Goal: Transaction & Acquisition: Purchase product/service

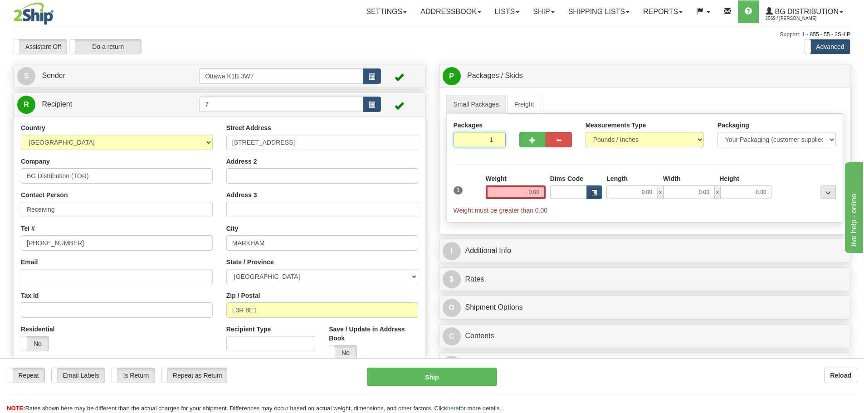
drag, startPoint x: 480, startPoint y: 146, endPoint x: 575, endPoint y: 175, distance: 99.3
click at [575, 175] on div "Packages 1 1 Measurements Type" at bounding box center [646, 168] width 398 height 109
type input "5"
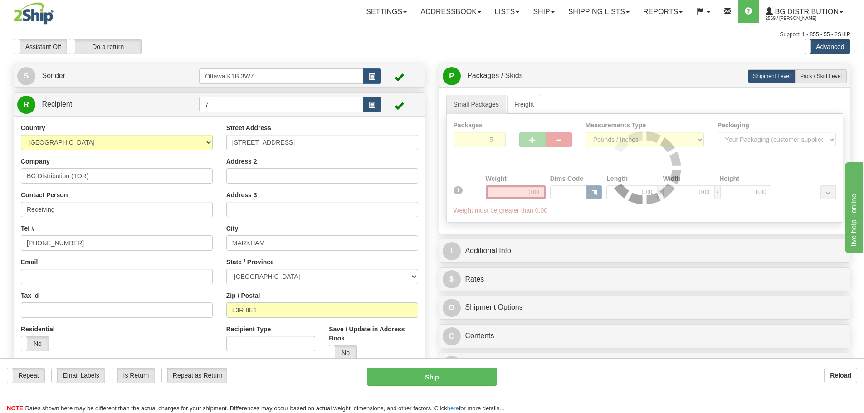
click at [552, 45] on div "Assistant On Assistant Off Do a return Do a return Previous Next Standard Advan…" at bounding box center [432, 46] width 851 height 15
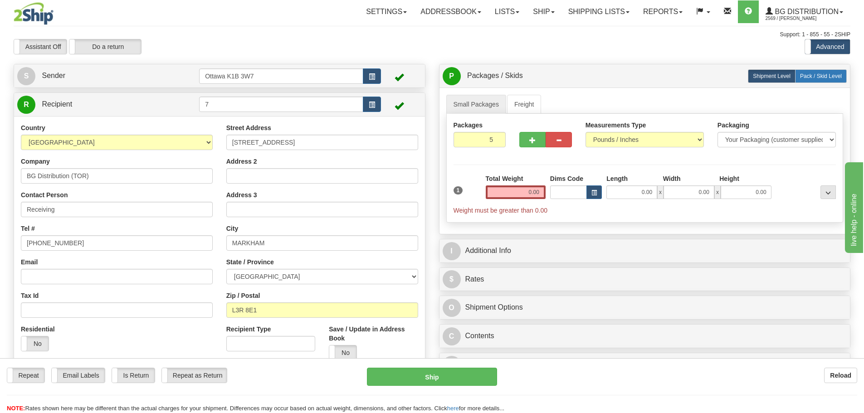
click at [807, 74] on span "Pack / Skid Level" at bounding box center [821, 76] width 42 height 6
radio input "true"
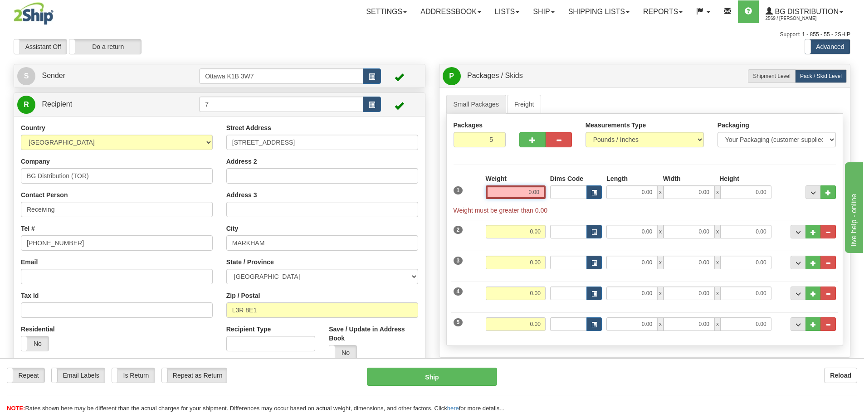
click at [505, 188] on input "0.00" at bounding box center [516, 193] width 60 height 14
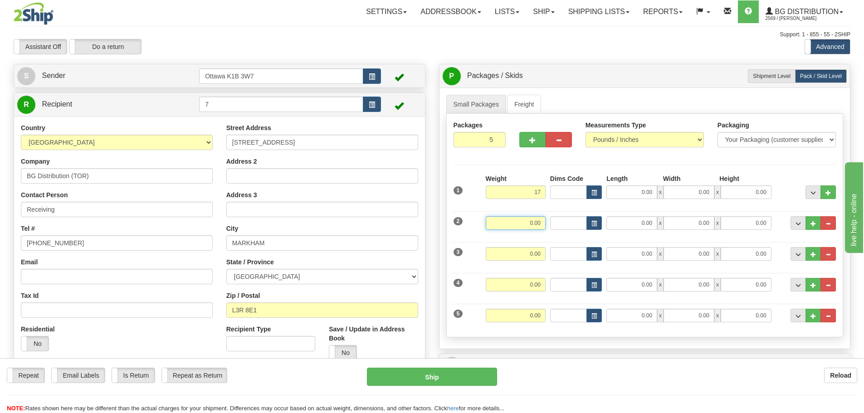
type input "17.00"
click at [535, 220] on input "0.00" at bounding box center [516, 223] width 60 height 14
type input "8.00"
click at [537, 254] on input "0.00" at bounding box center [516, 254] width 60 height 14
type input "29.00"
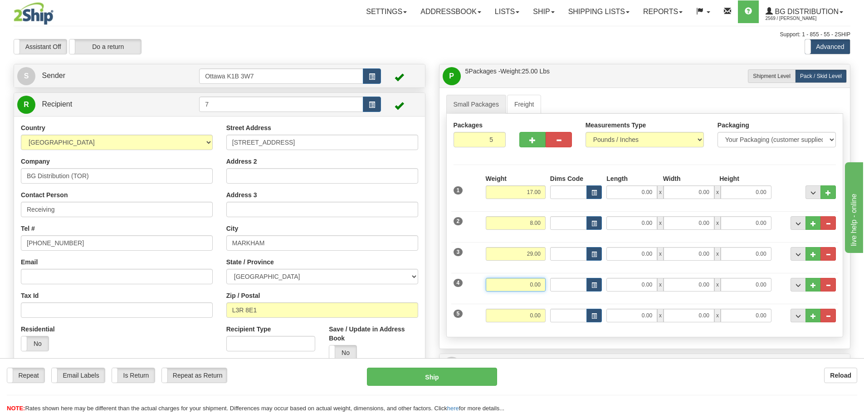
click at [538, 290] on input "0.00" at bounding box center [516, 285] width 60 height 14
type input "15.00"
click at [536, 314] on input "0.00" at bounding box center [516, 316] width 60 height 14
type input "28.00"
click at [444, 58] on div "Toggle navigation Settings Shipping Preferences Fields Preferences New" at bounding box center [432, 271] width 864 height 543
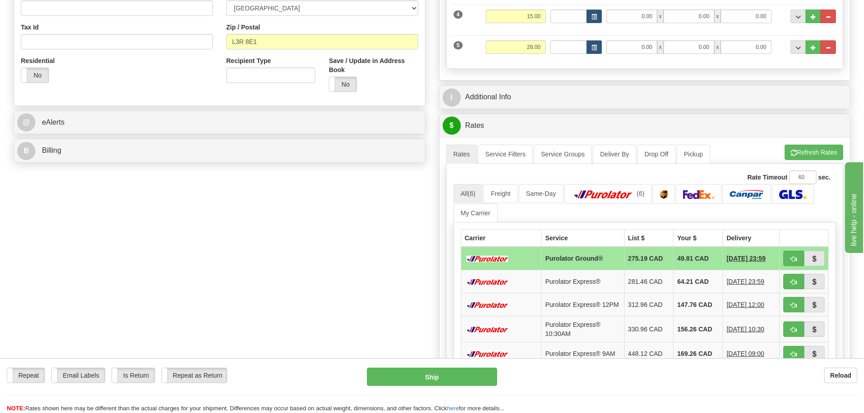
scroll to position [272, 0]
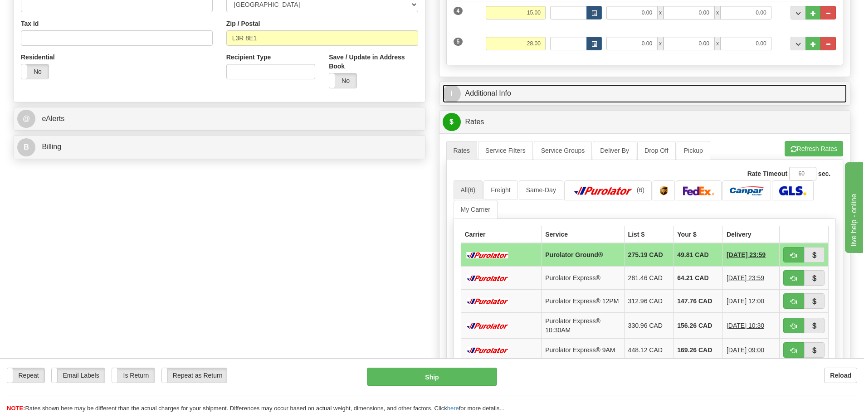
click at [564, 97] on link "I Additional Info" at bounding box center [645, 93] width 405 height 19
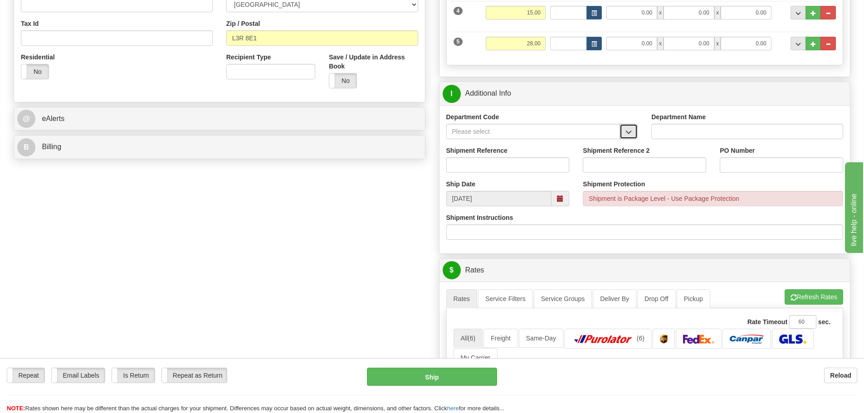
click at [630, 133] on span "button" at bounding box center [629, 132] width 6 height 6
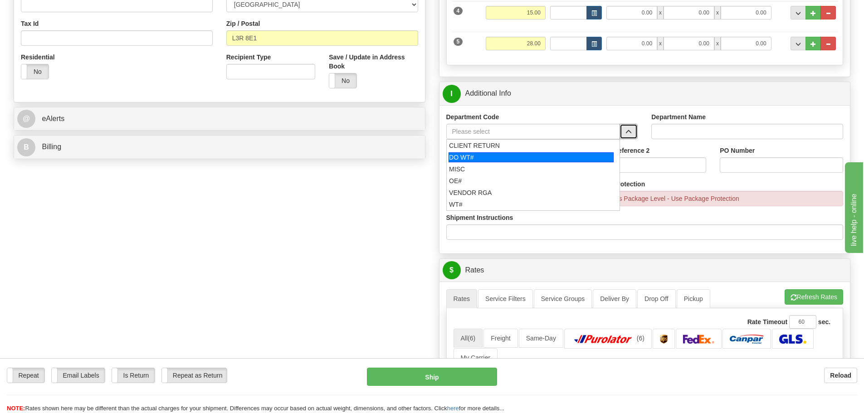
click at [545, 155] on div "DO WT#" at bounding box center [531, 157] width 165 height 10
type input "DO WT#"
type input "DIRECT ORDERS"
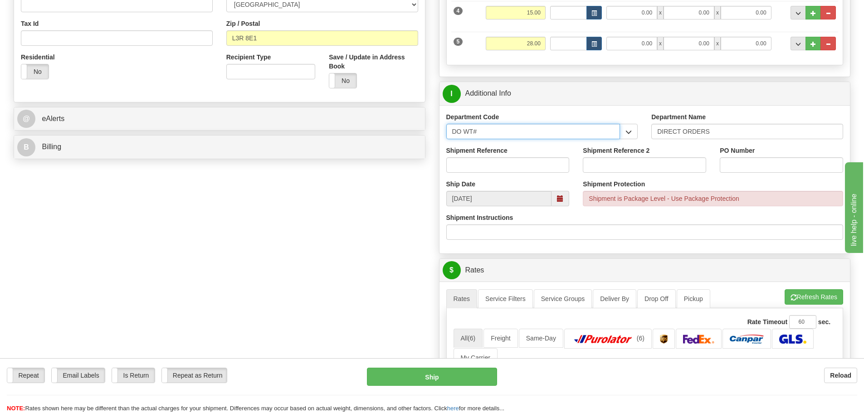
drag, startPoint x: 550, startPoint y: 137, endPoint x: 265, endPoint y: 159, distance: 285.8
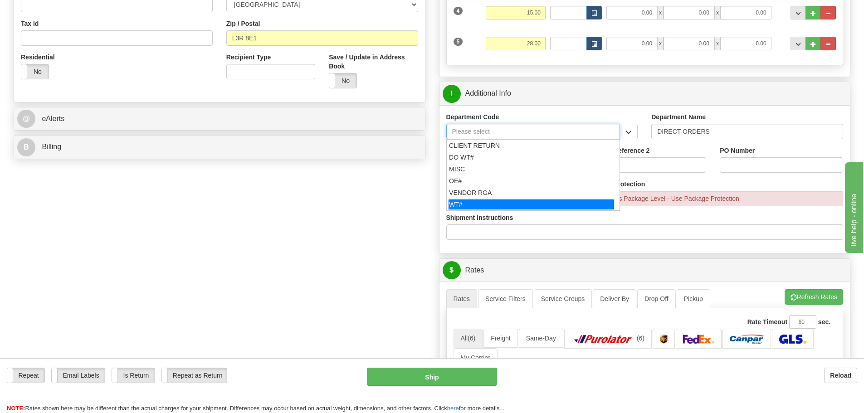
click at [524, 202] on div "WT#" at bounding box center [531, 205] width 165 height 10
type input "WT#"
type input "WAREHOUSE TRANSFERS"
type input "WT#"
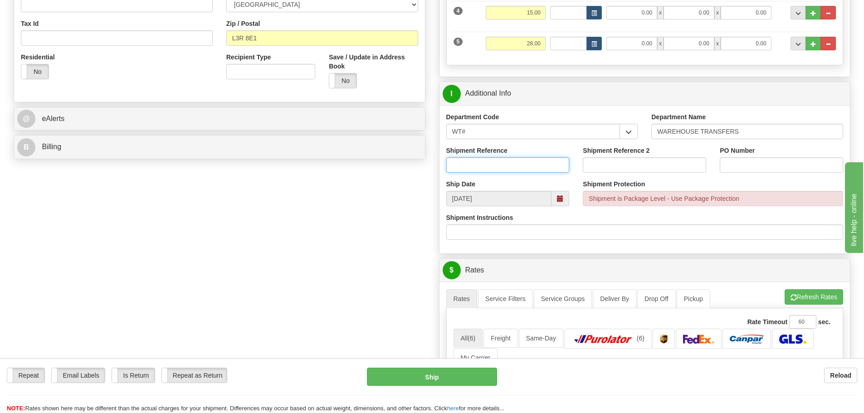
click at [506, 172] on input "Shipment Reference" at bounding box center [508, 164] width 123 height 15
type input "165516-00"
click at [682, 165] on input "Shipment Reference 2" at bounding box center [644, 164] width 123 height 15
type input "165553-00"
click at [772, 162] on input "PO Number" at bounding box center [781, 164] width 123 height 15
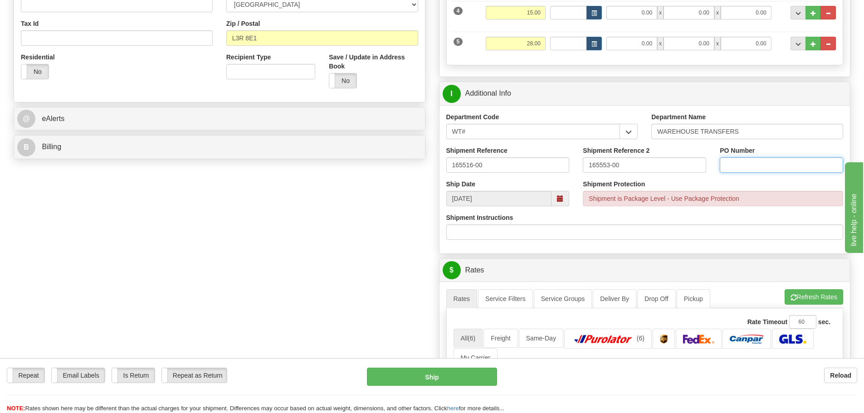
type input "N/A"
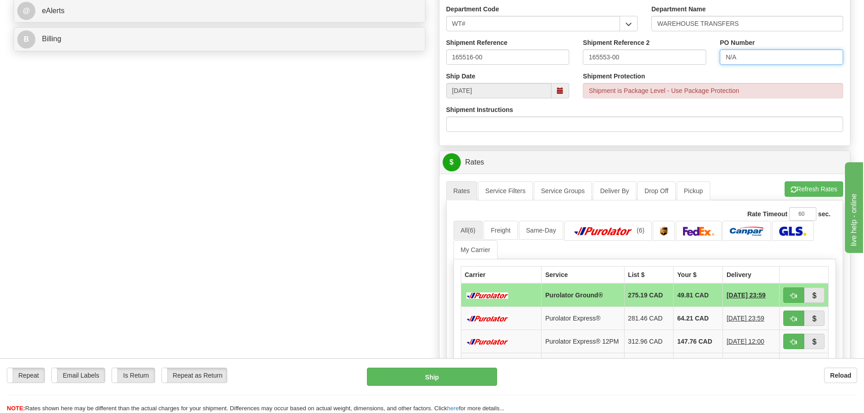
scroll to position [408, 0]
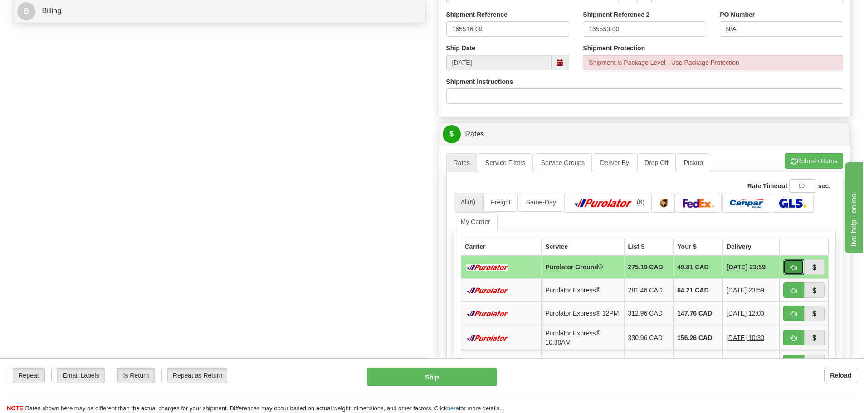
click at [795, 262] on button "button" at bounding box center [794, 267] width 21 height 15
type input "260"
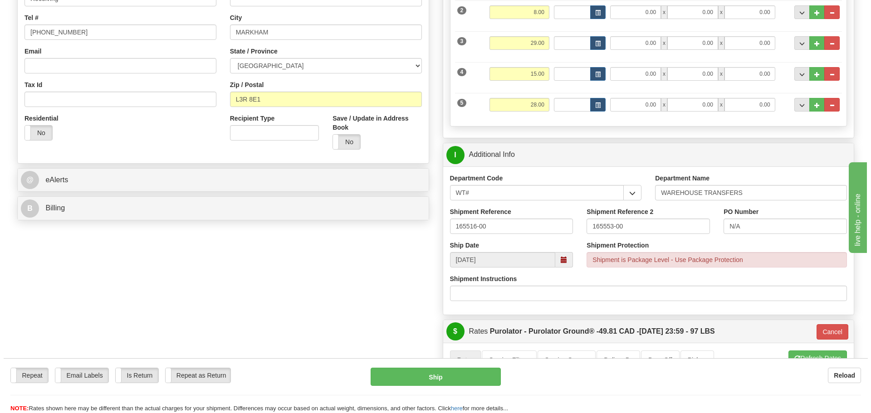
scroll to position [227, 0]
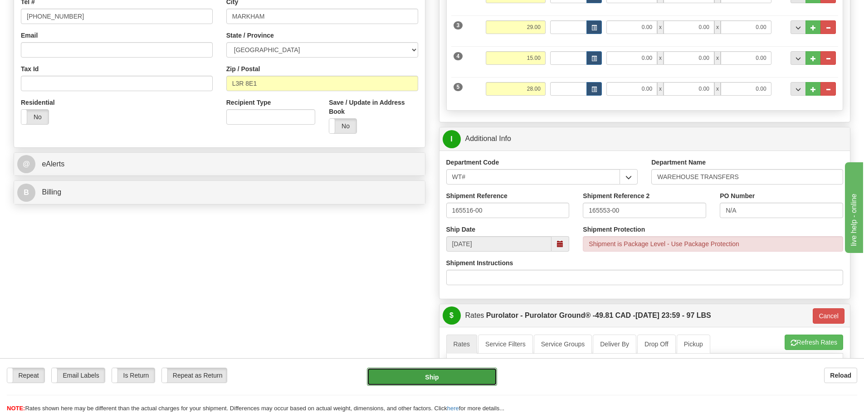
click at [454, 379] on button "Ship" at bounding box center [432, 377] width 130 height 18
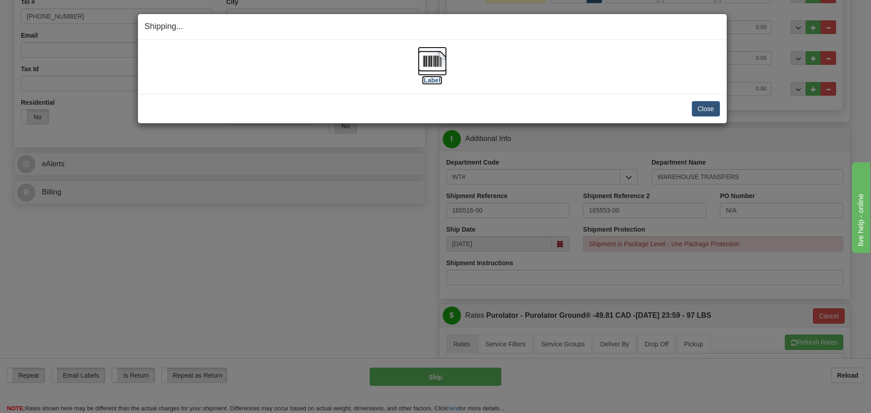
click at [442, 83] on label "[Label]" at bounding box center [432, 80] width 21 height 9
drag, startPoint x: 716, startPoint y: 115, endPoint x: 557, endPoint y: 75, distance: 163.8
click at [714, 113] on button "Close" at bounding box center [706, 108] width 28 height 15
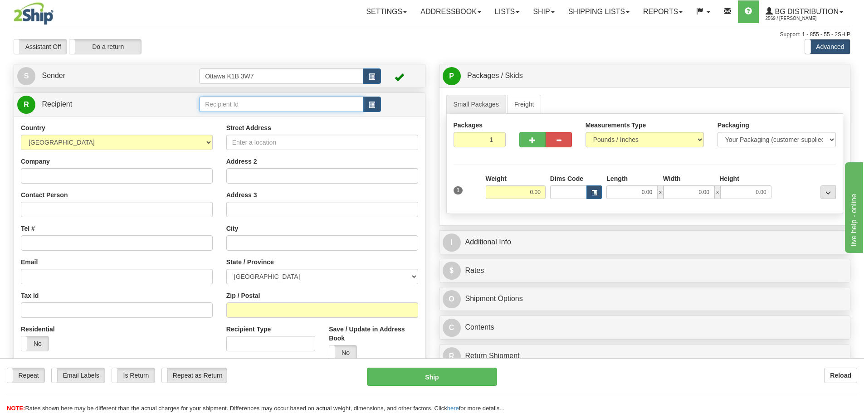
click at [299, 104] on input "text" at bounding box center [281, 104] width 164 height 15
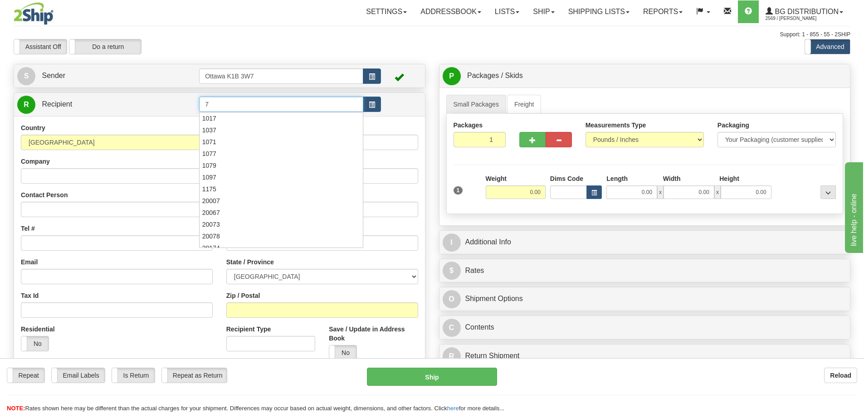
type input "7"
click at [313, 38] on div "Toggle navigation Settings Shipping Preferences Fields Preferences New" at bounding box center [432, 258] width 864 height 516
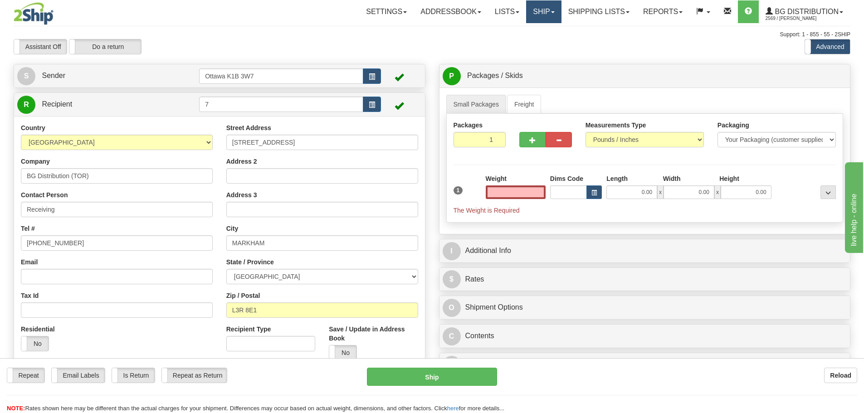
type input "0.00"
click at [541, 16] on link "Ship" at bounding box center [543, 11] width 35 height 23
click at [631, 11] on link "Shipping lists" at bounding box center [599, 11] width 75 height 23
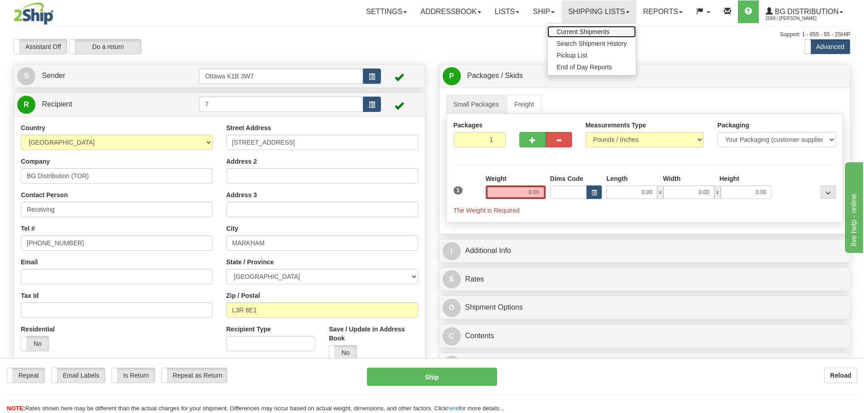
click at [604, 27] on link "Current Shipments" at bounding box center [592, 32] width 88 height 12
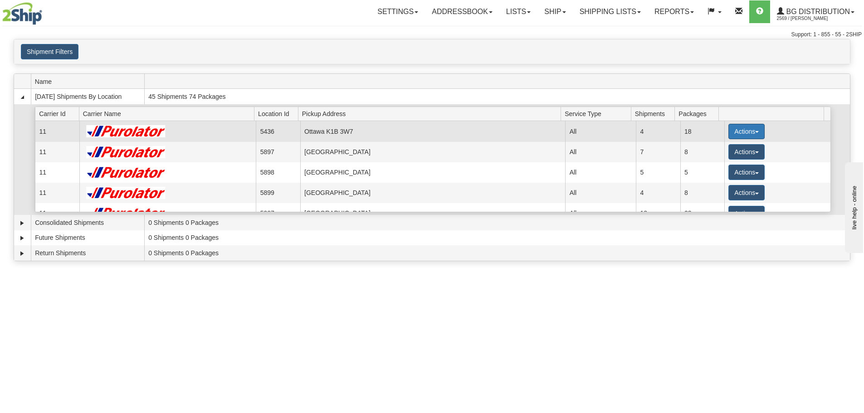
click at [737, 137] on button "Actions" at bounding box center [747, 131] width 36 height 15
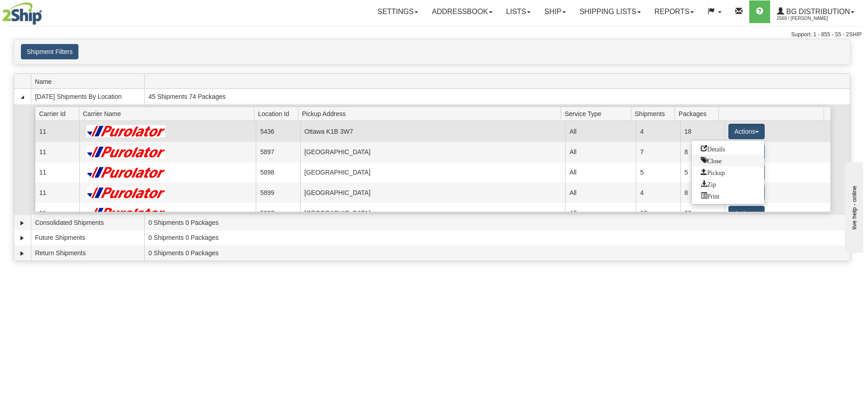
click at [731, 158] on link "Close" at bounding box center [728, 161] width 73 height 12
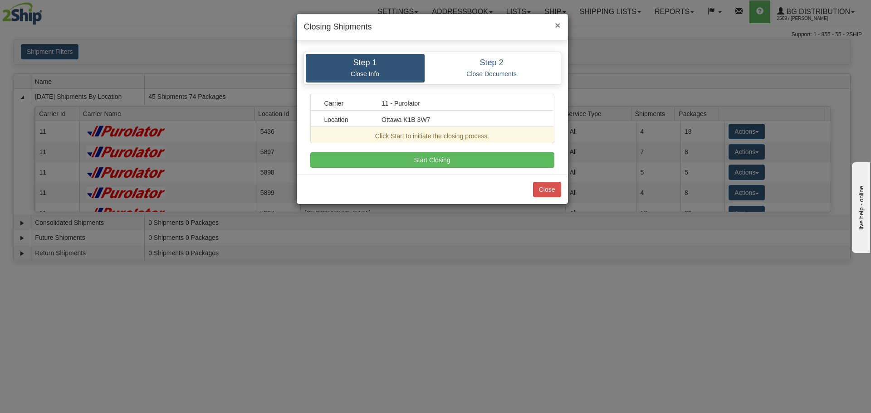
click at [560, 28] on span "×" at bounding box center [557, 25] width 5 height 10
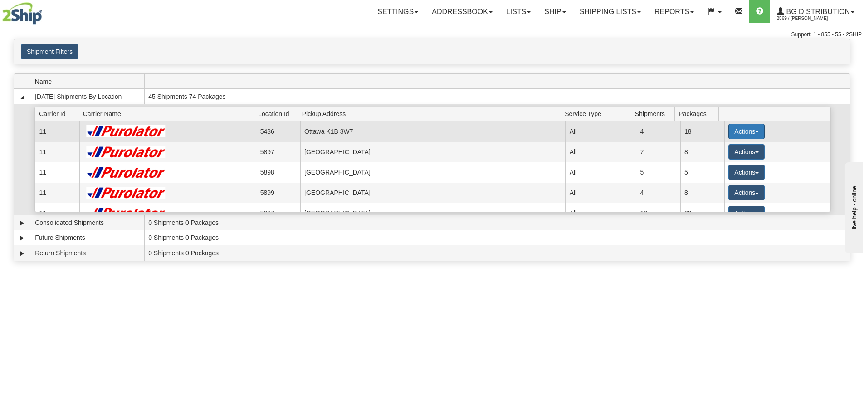
click at [746, 132] on button "Actions" at bounding box center [747, 131] width 36 height 15
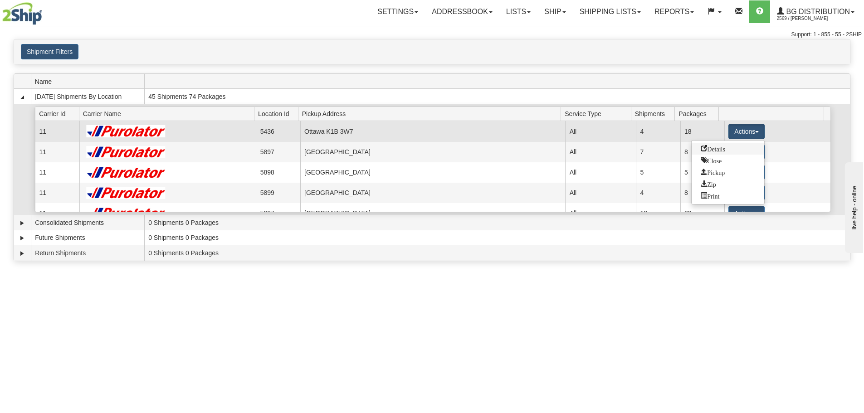
click at [728, 147] on link "Details" at bounding box center [728, 149] width 73 height 12
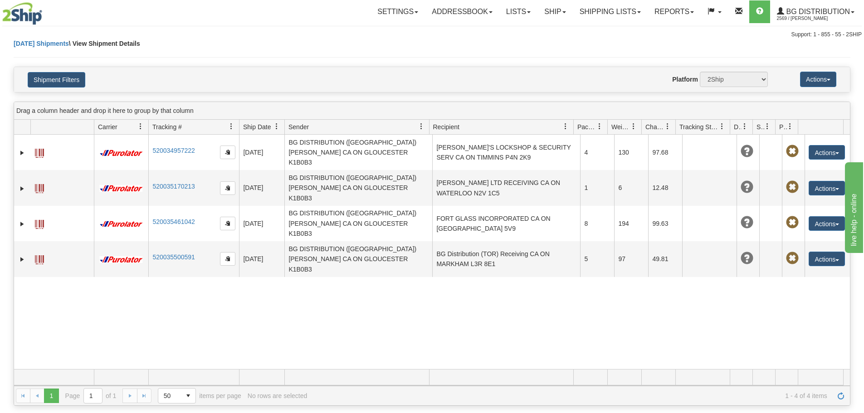
click at [445, 237] on div "31557326 2569 520034957222 09/02/2025 09/02/2025 12:11:24 PM BG DISTRIBUTION (O…" at bounding box center [432, 252] width 836 height 235
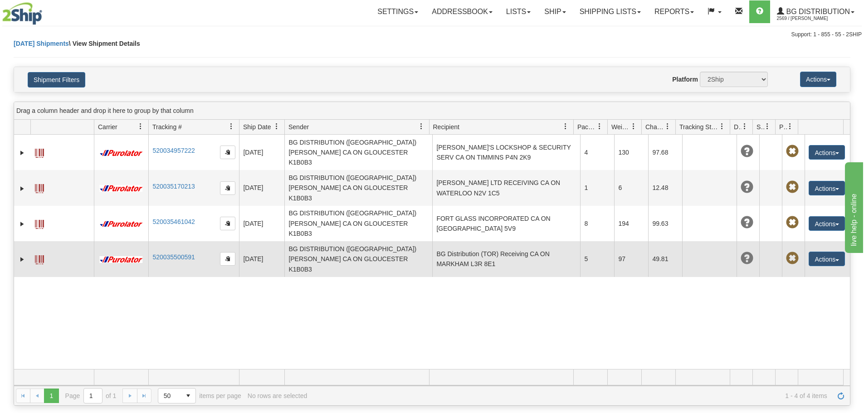
click at [447, 241] on td "BG Distribution (TOR) Receiving CA ON MARKHAM L3R 8E1" at bounding box center [506, 258] width 148 height 35
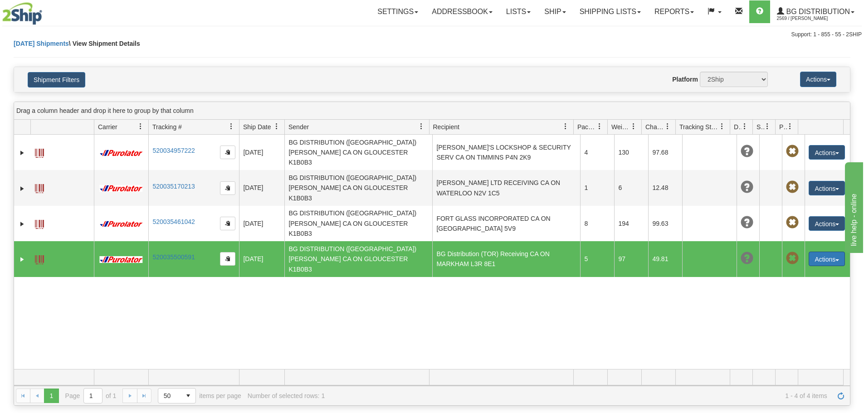
click at [830, 252] on button "Actions" at bounding box center [827, 259] width 36 height 15
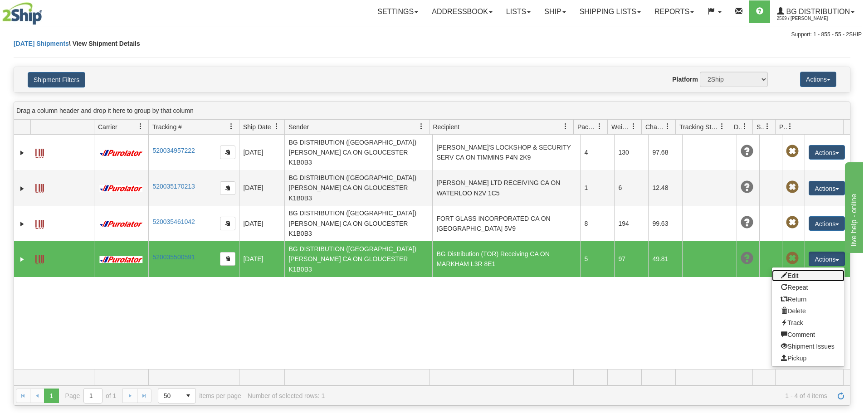
click at [800, 270] on link "Edit" at bounding box center [808, 276] width 73 height 12
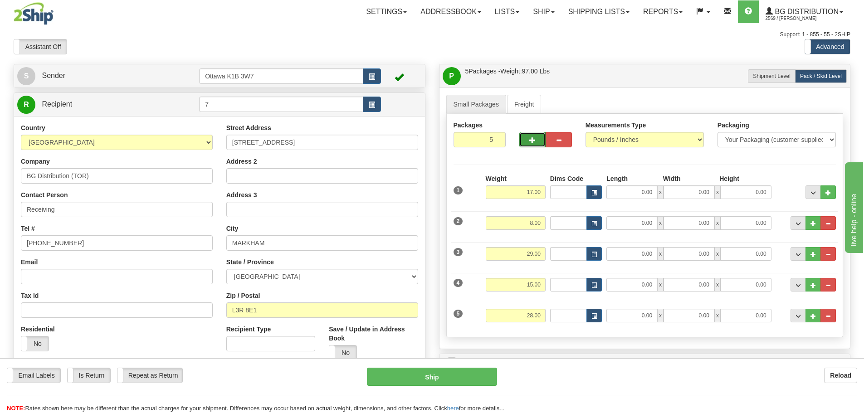
click at [533, 146] on button "button" at bounding box center [533, 139] width 26 height 15
type input "6"
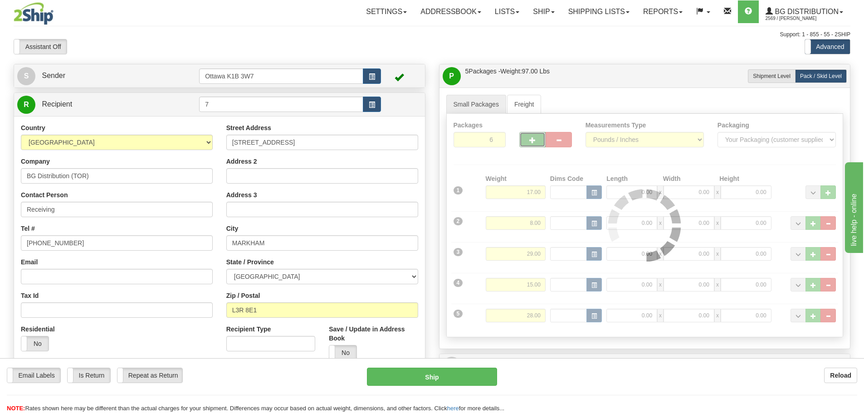
type input "260"
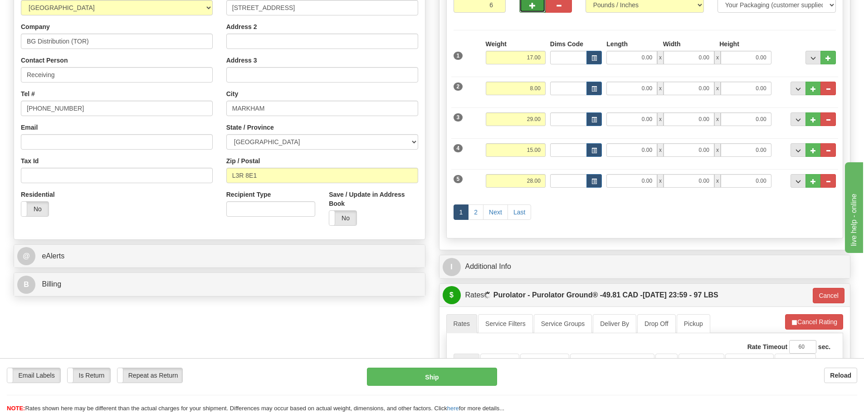
scroll to position [136, 0]
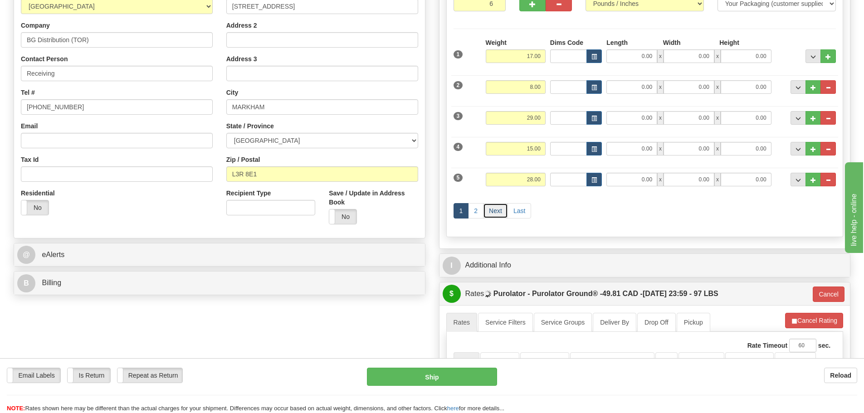
click at [486, 208] on link "Next" at bounding box center [495, 210] width 25 height 15
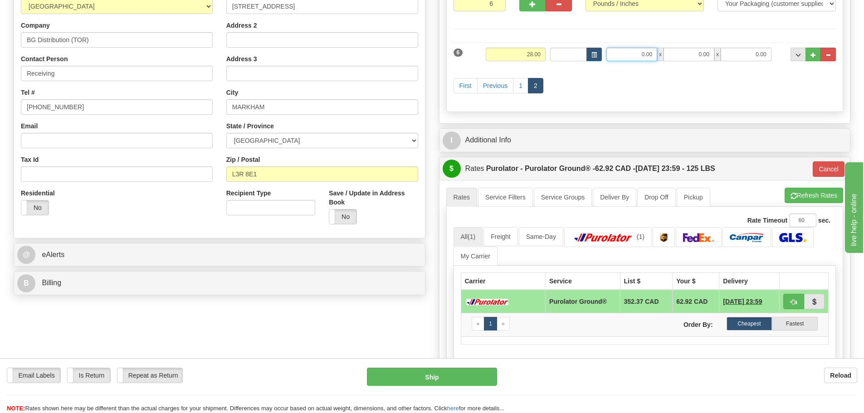
click at [610, 51] on input "0.00" at bounding box center [632, 55] width 51 height 14
type input "0.00"
drag, startPoint x: 510, startPoint y: 53, endPoint x: 787, endPoint y: 167, distance: 300.2
click at [739, 137] on div "P Packages / Skids 6 Packages - Weight: 125.00 Lbs 1 Skids - Weight: 0.00 Lbs S…" at bounding box center [645, 218] width 426 height 581
type input "27"
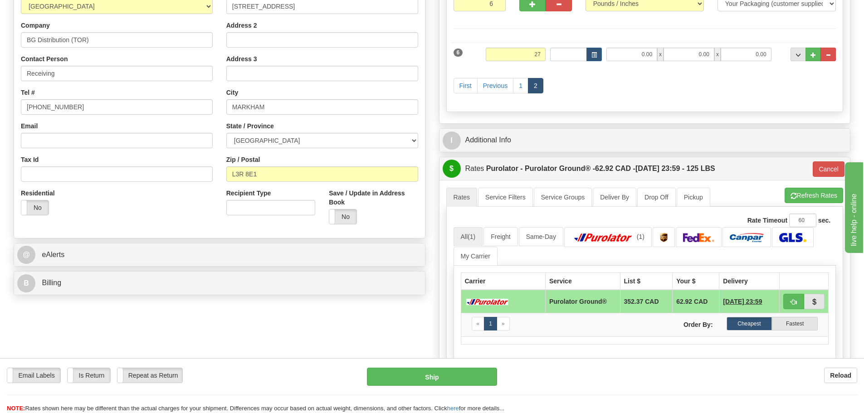
type input "260"
type input "27.00"
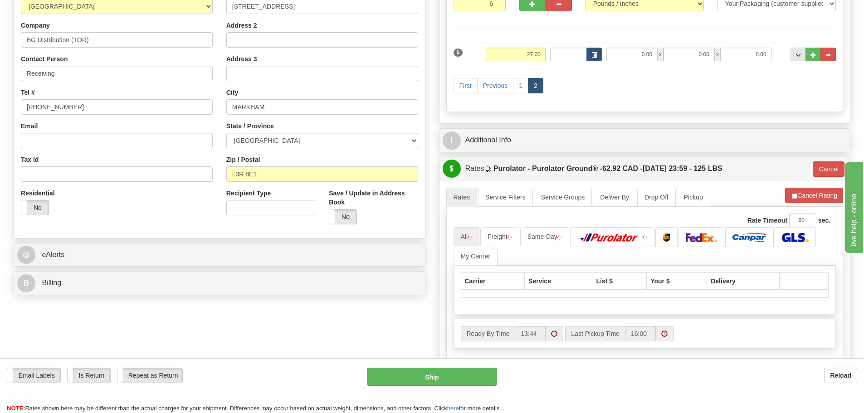
click at [650, 93] on div "First Previous 1 2" at bounding box center [645, 87] width 388 height 36
click at [518, 89] on link "1" at bounding box center [520, 85] width 15 height 15
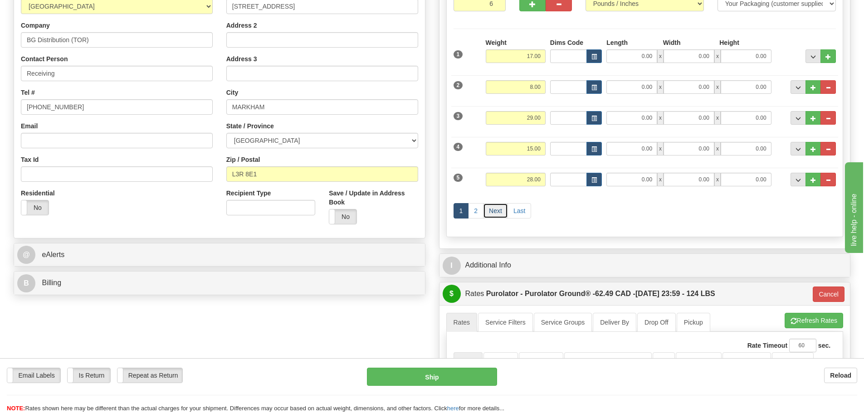
click at [498, 212] on link "Next" at bounding box center [495, 210] width 25 height 15
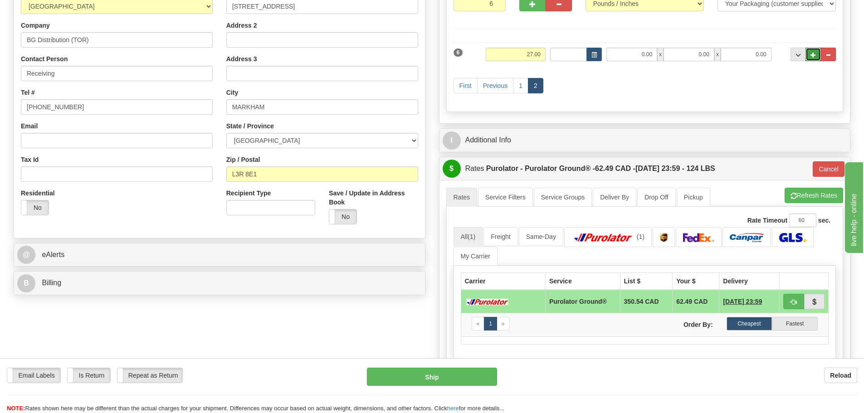
click at [819, 58] on button "..." at bounding box center [813, 55] width 15 height 14
type input "7"
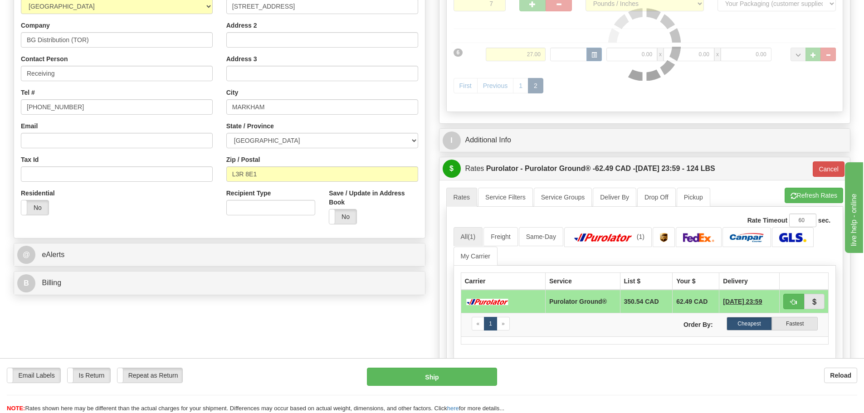
type input "260"
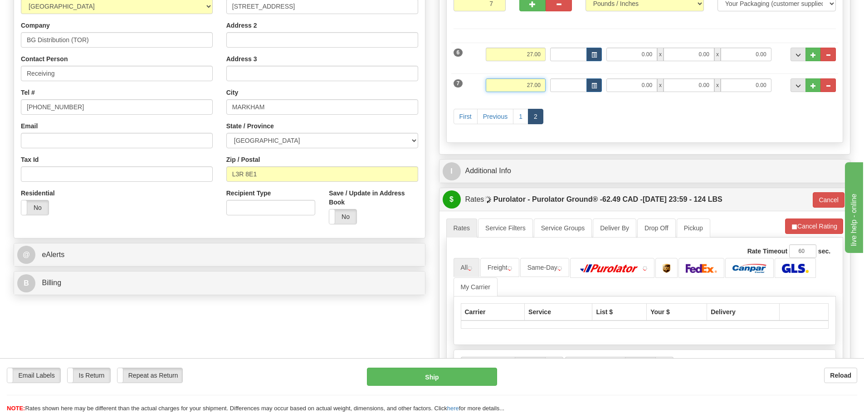
drag, startPoint x: 514, startPoint y: 86, endPoint x: 714, endPoint y: 154, distance: 211.7
click at [673, 130] on div "6 Weight 27.00 Dims Code 0.00" at bounding box center [645, 87] width 383 height 98
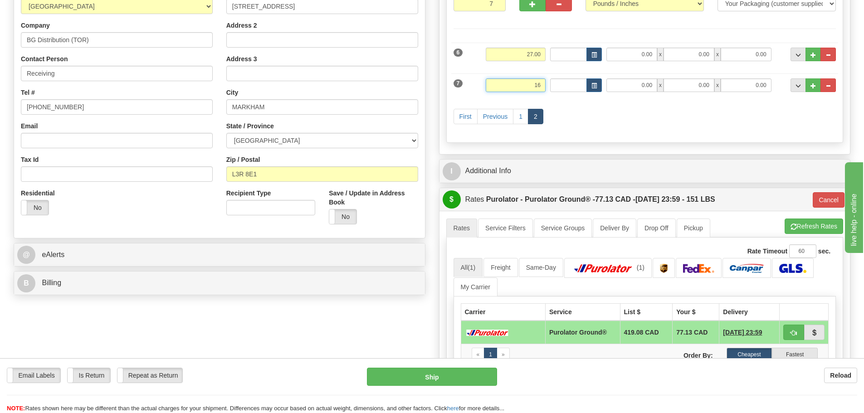
type input "16"
type input "260"
type input "16.00"
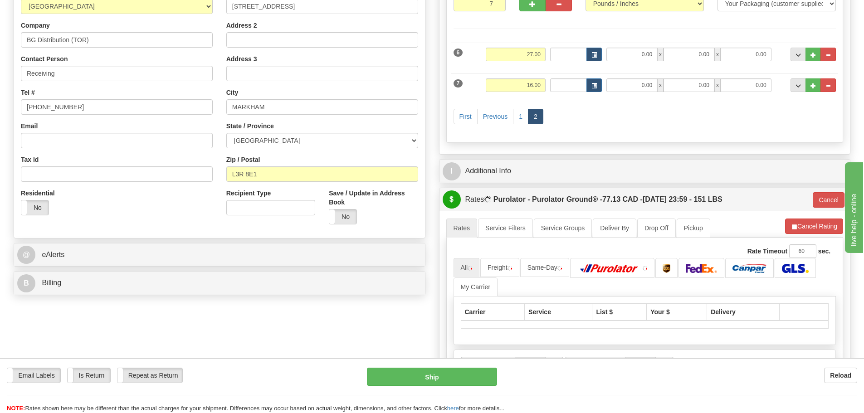
click at [683, 133] on div "First Previous 1 2" at bounding box center [645, 118] width 388 height 36
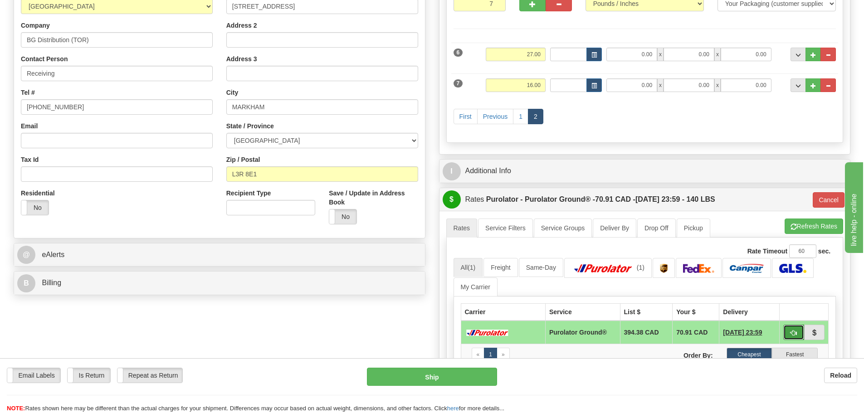
click at [792, 332] on span "button" at bounding box center [794, 333] width 6 height 6
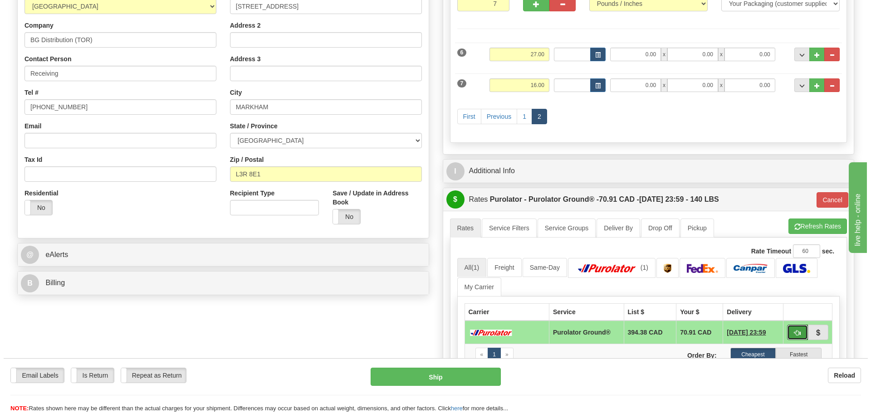
scroll to position [0, 0]
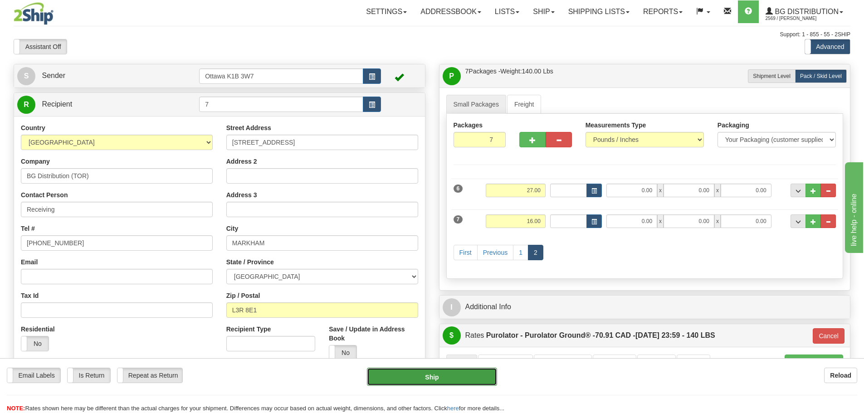
click at [447, 374] on button "Ship" at bounding box center [432, 377] width 130 height 18
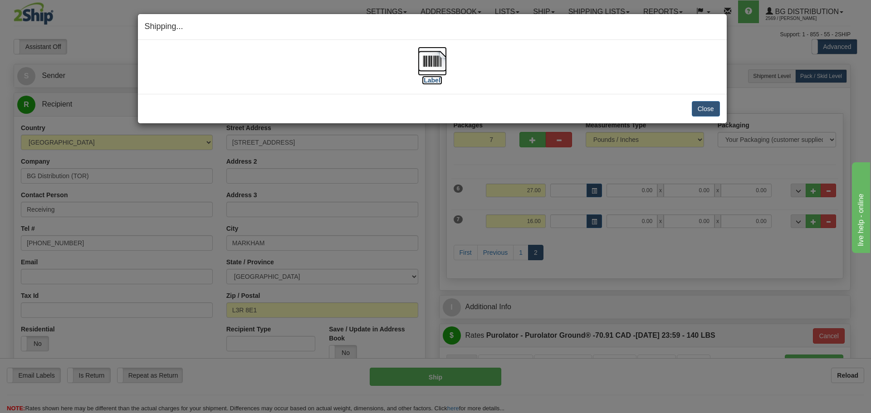
click at [436, 77] on label "[Label]" at bounding box center [432, 80] width 21 height 9
click at [708, 114] on button "Close" at bounding box center [706, 108] width 28 height 15
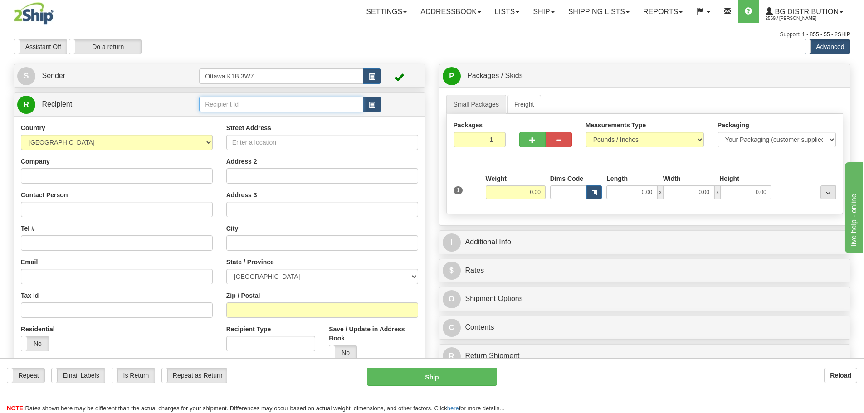
click at [273, 101] on input "text" at bounding box center [281, 104] width 164 height 15
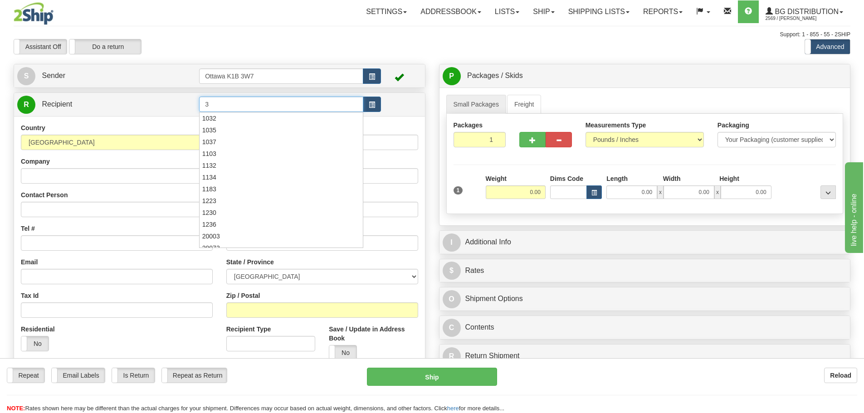
type input "3"
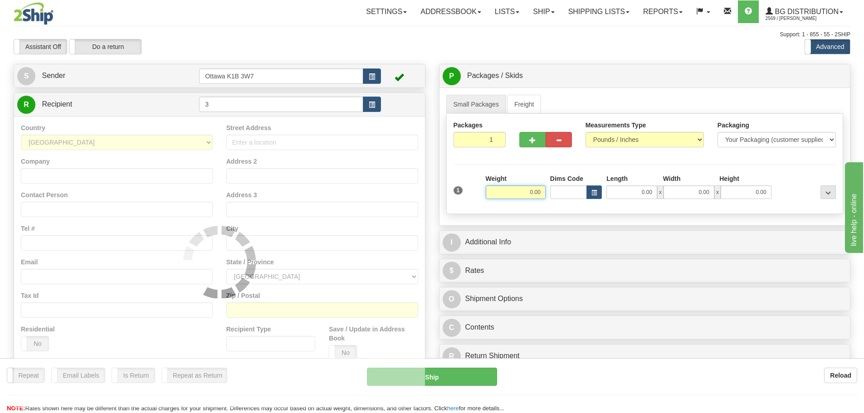
click at [291, 51] on div "Assistant On Assistant Off Do a return Do a return" at bounding box center [184, 46] width 354 height 15
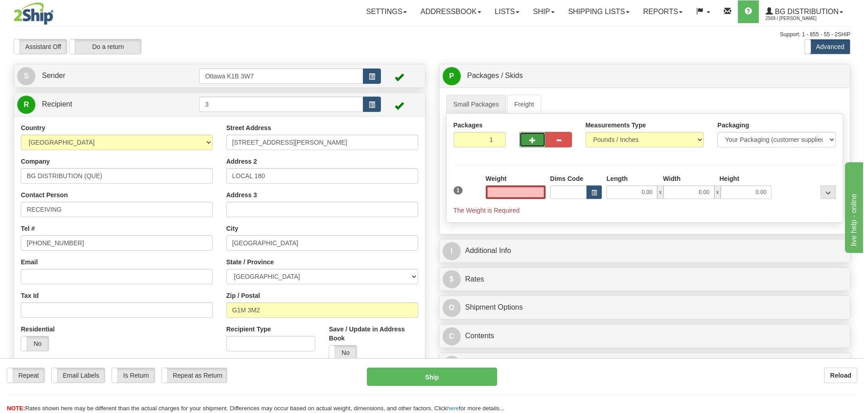
type input "0.00"
click at [530, 141] on span "button" at bounding box center [533, 140] width 6 height 6
type input "2"
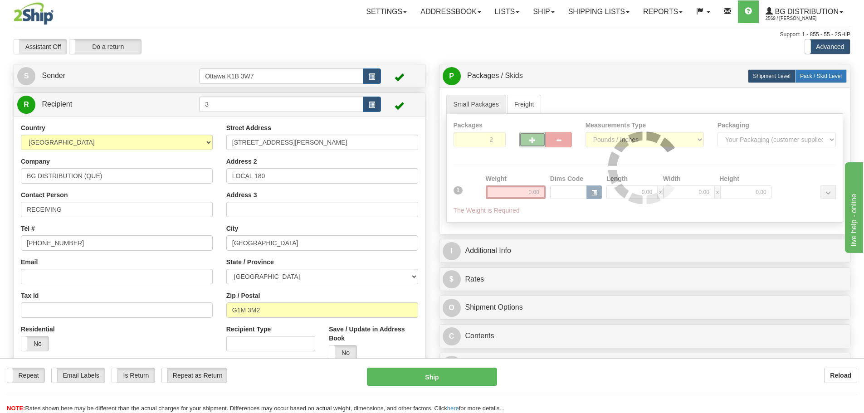
click at [837, 77] on span "Pack / Skid Level" at bounding box center [821, 76] width 42 height 6
radio input "true"
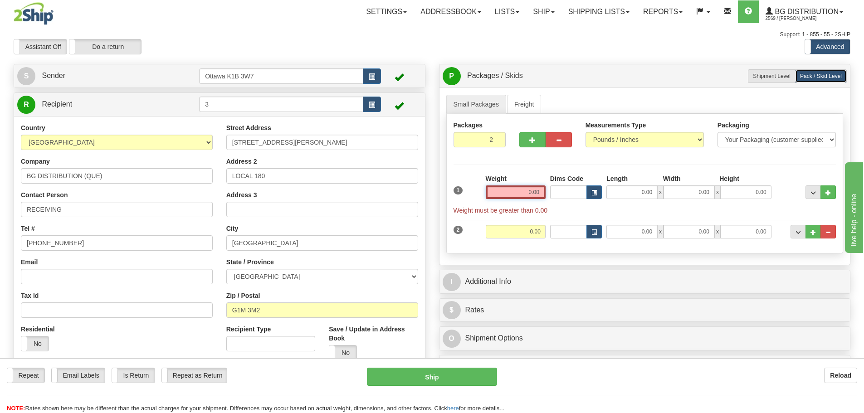
click at [516, 191] on input "0.00" at bounding box center [516, 193] width 60 height 14
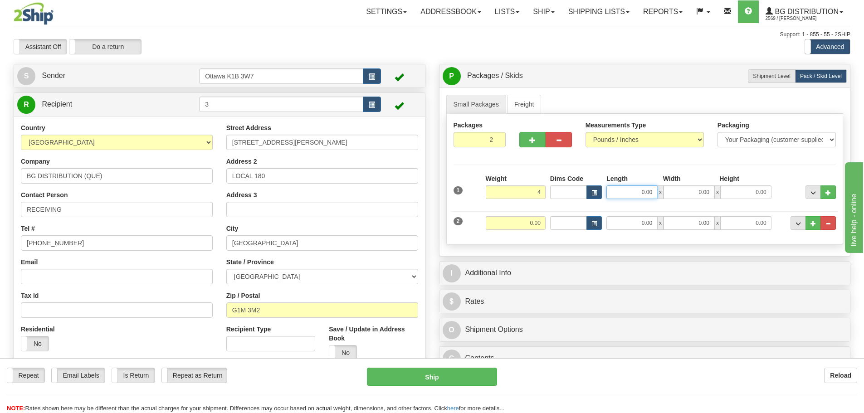
type input "4.00"
click at [614, 190] on input "0.00" at bounding box center [632, 193] width 51 height 14
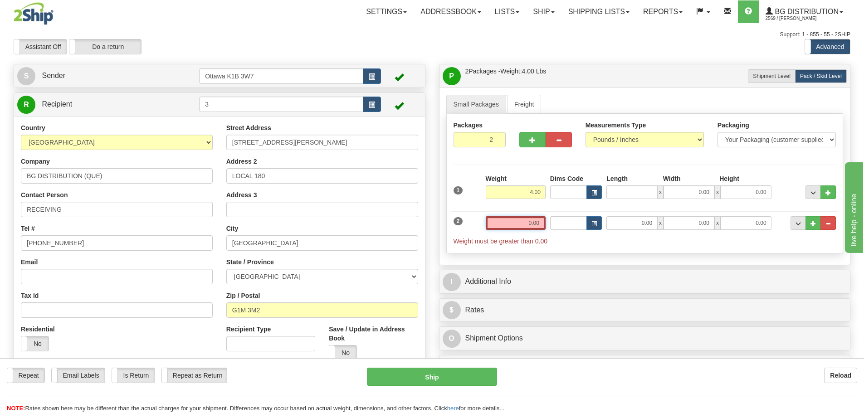
type input "0.00"
click at [501, 220] on input "0.00" at bounding box center [516, 223] width 60 height 14
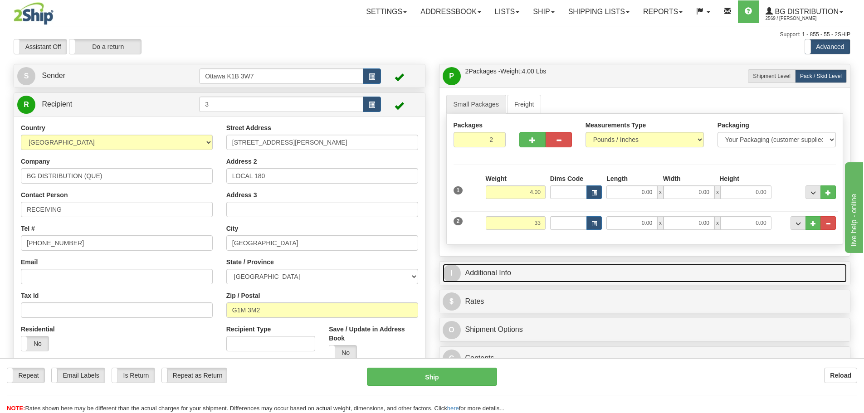
type input "33.00"
click at [638, 277] on link "I Additional Info" at bounding box center [645, 273] width 405 height 19
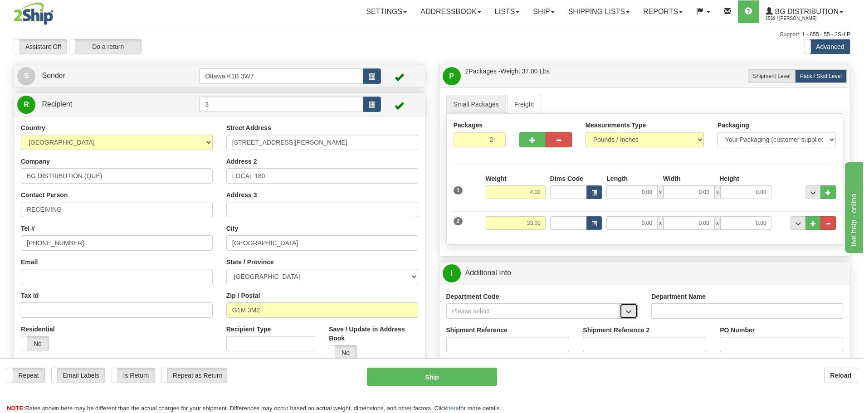
click at [629, 317] on button "button" at bounding box center [629, 311] width 18 height 15
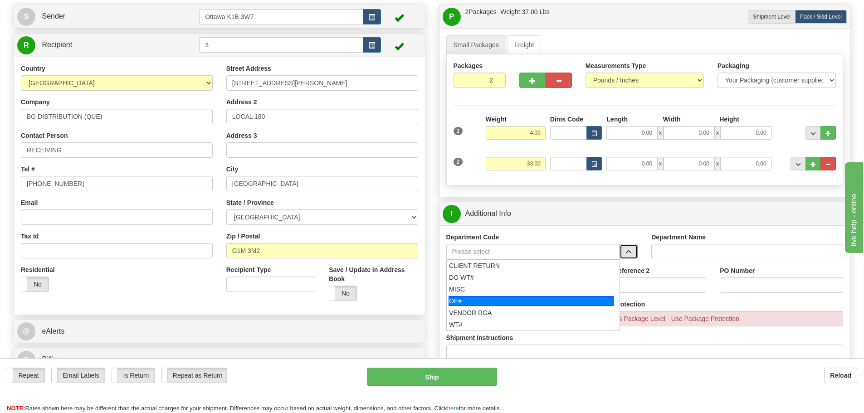
scroll to position [136, 0]
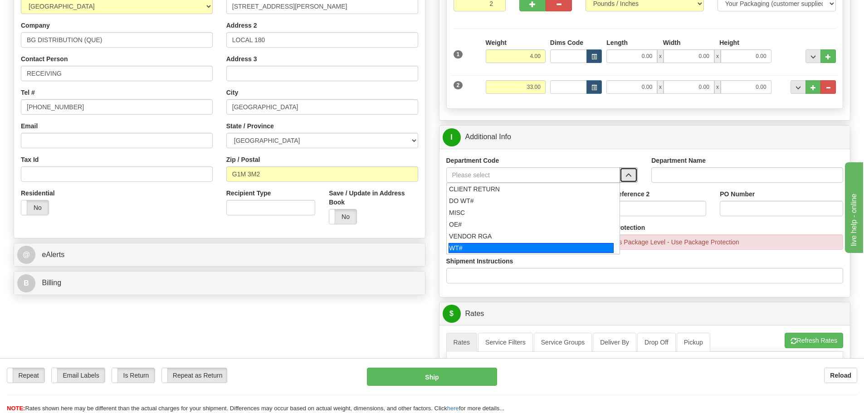
click at [485, 248] on div "WT#" at bounding box center [531, 248] width 165 height 10
type input "WT#"
type input "WAREHOUSE TRANSFERS"
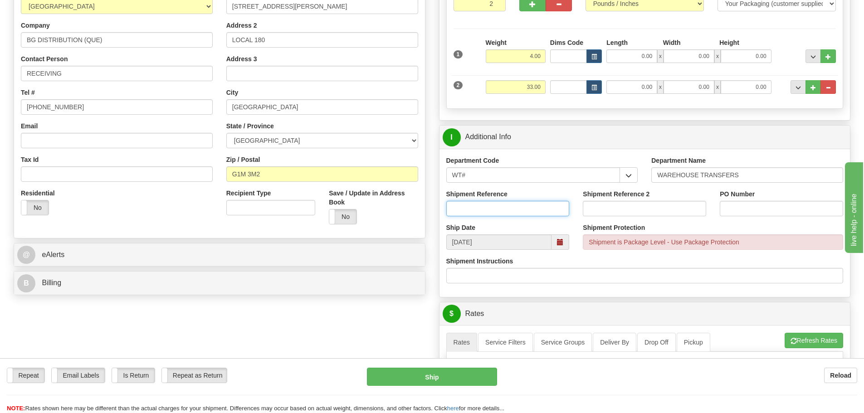
click at [496, 207] on input "Shipment Reference" at bounding box center [508, 208] width 123 height 15
type input "165515-00"
type input "165539-00"
click at [767, 211] on input "PO Number" at bounding box center [781, 208] width 123 height 15
type input "N/A"
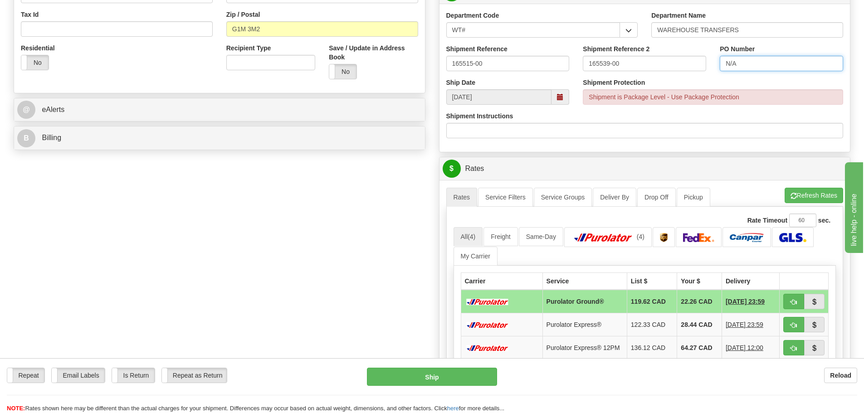
scroll to position [363, 0]
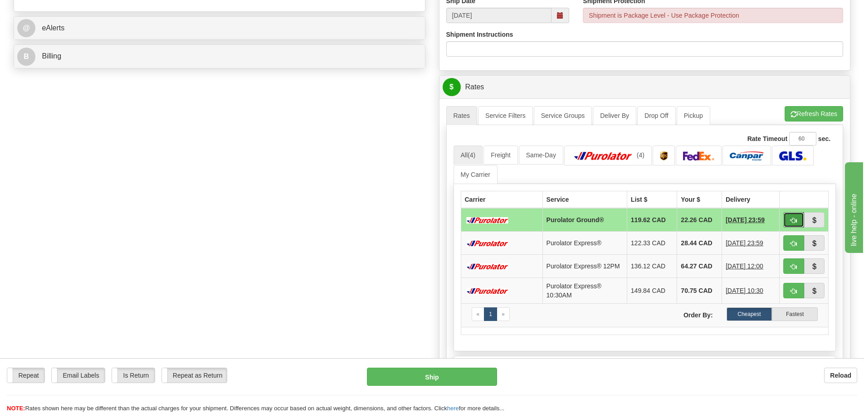
click at [791, 221] on span "button" at bounding box center [794, 221] width 6 height 6
type input "260"
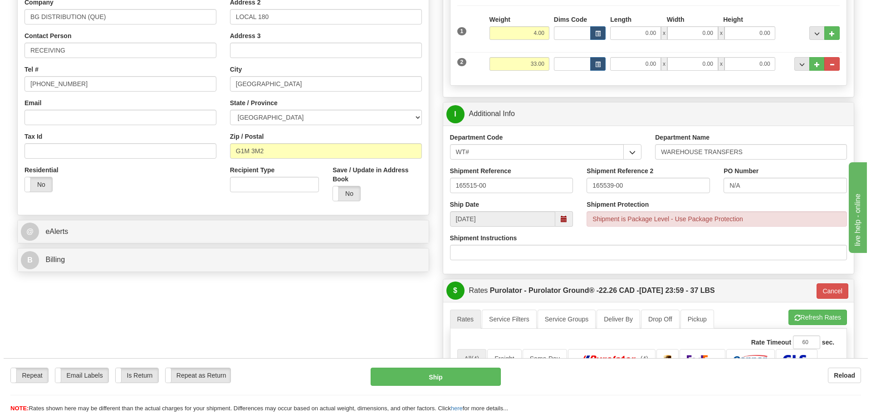
scroll to position [136, 0]
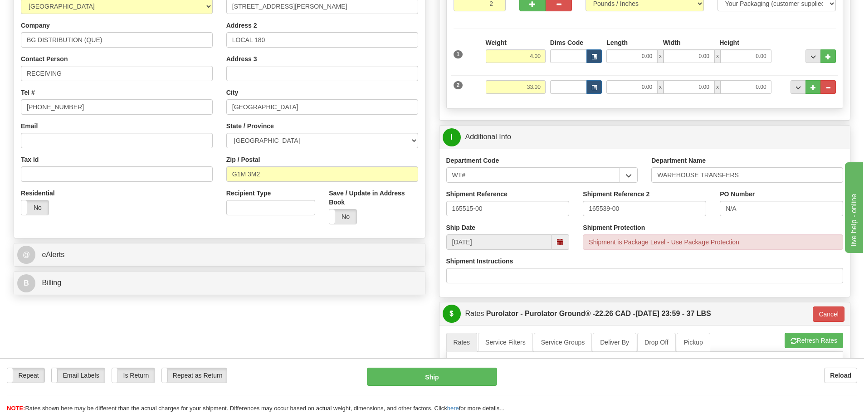
click at [501, 372] on div "Ship" at bounding box center [432, 377] width 144 height 18
click at [461, 378] on button "Ship" at bounding box center [432, 377] width 130 height 18
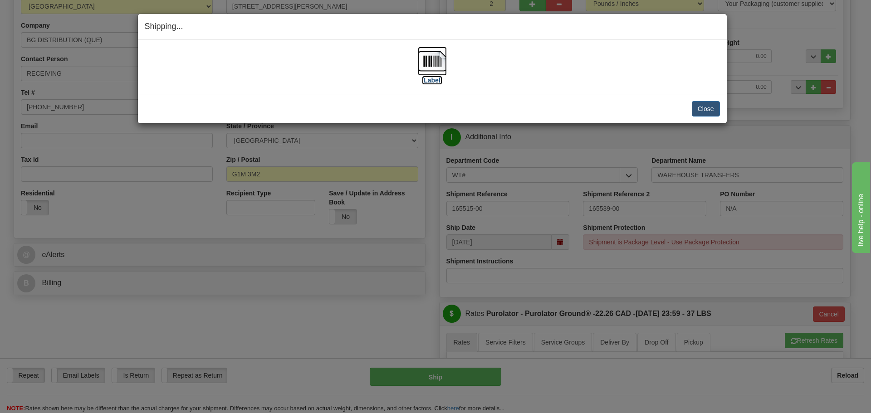
click at [428, 79] on label "[Label]" at bounding box center [432, 80] width 21 height 9
click at [711, 109] on button "Close" at bounding box center [706, 108] width 28 height 15
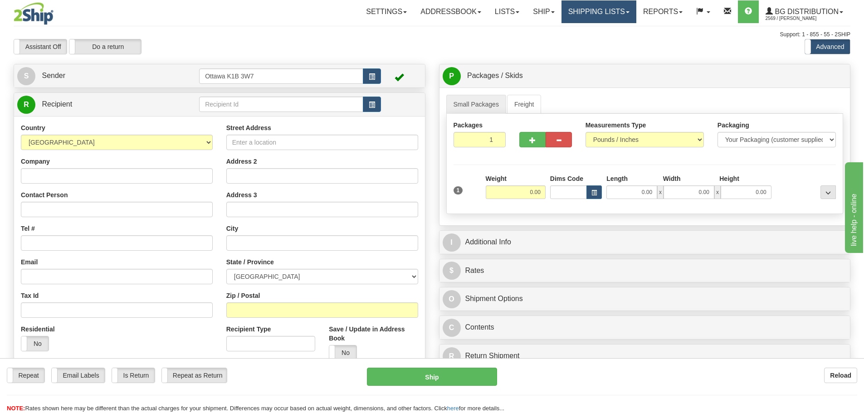
click at [564, 8] on link "Shipping lists" at bounding box center [599, 11] width 75 height 23
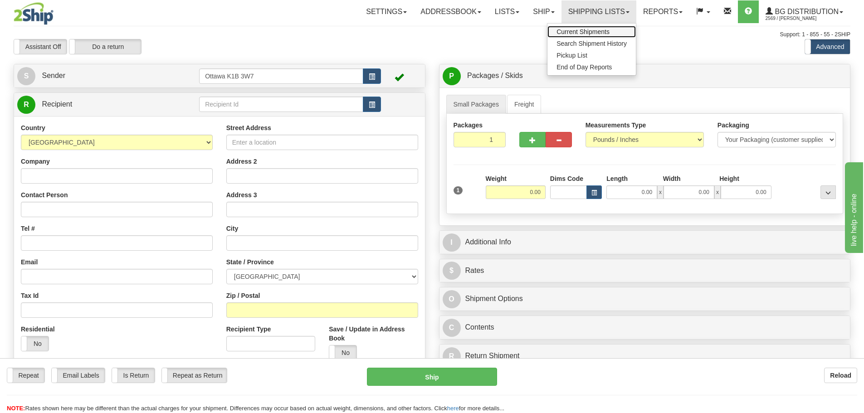
click at [568, 35] on link "Current Shipments" at bounding box center [592, 32] width 88 height 12
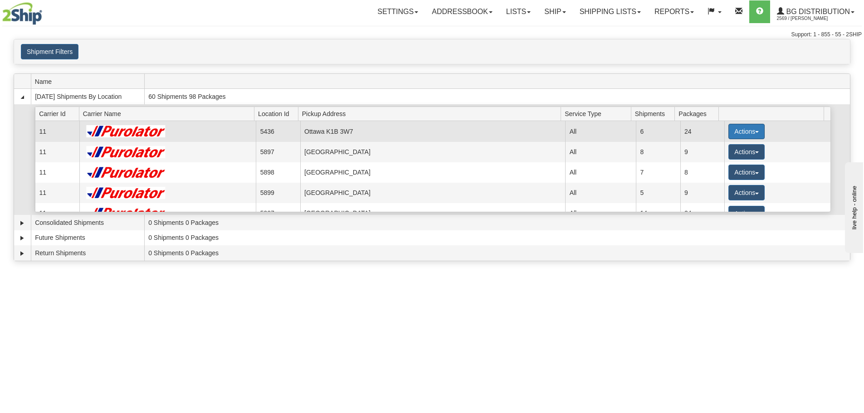
click at [754, 131] on button "Actions" at bounding box center [747, 131] width 36 height 15
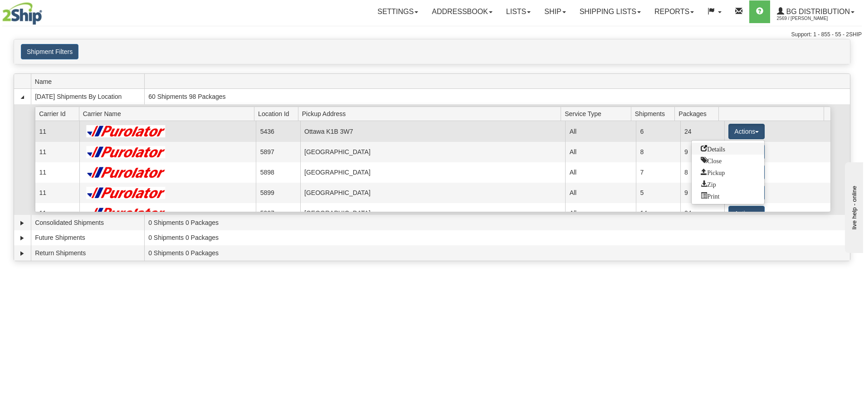
click at [737, 143] on link "Details" at bounding box center [728, 149] width 73 height 12
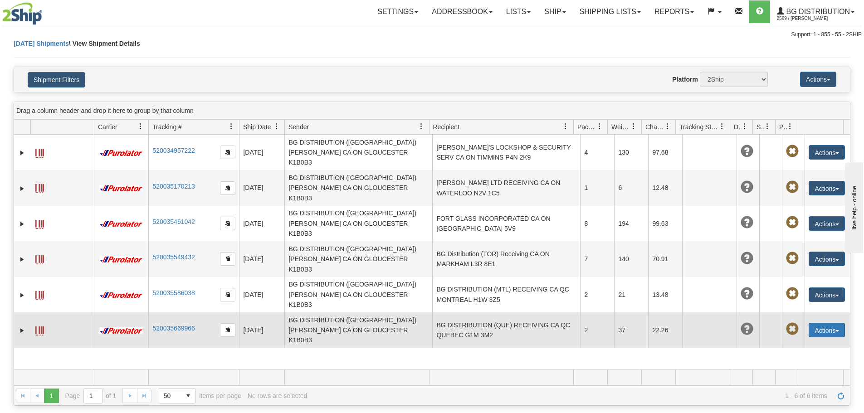
click at [829, 323] on button "Actions" at bounding box center [827, 330] width 36 height 15
click at [788, 341] on link "Edit" at bounding box center [808, 347] width 73 height 12
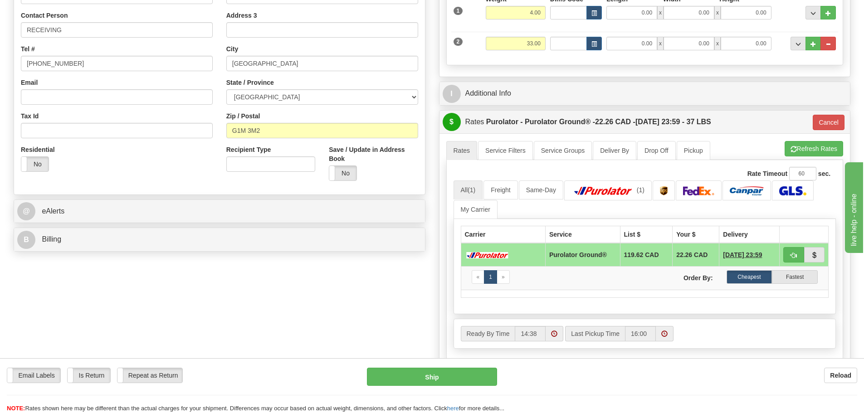
scroll to position [136, 0]
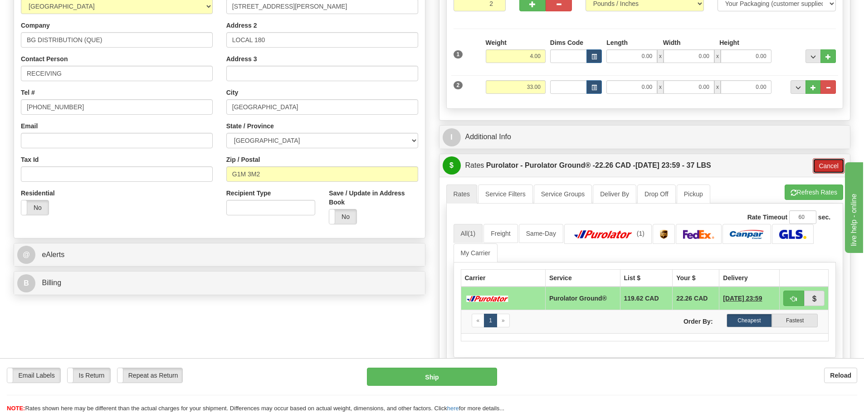
click at [837, 172] on button "Cancel" at bounding box center [829, 165] width 32 height 15
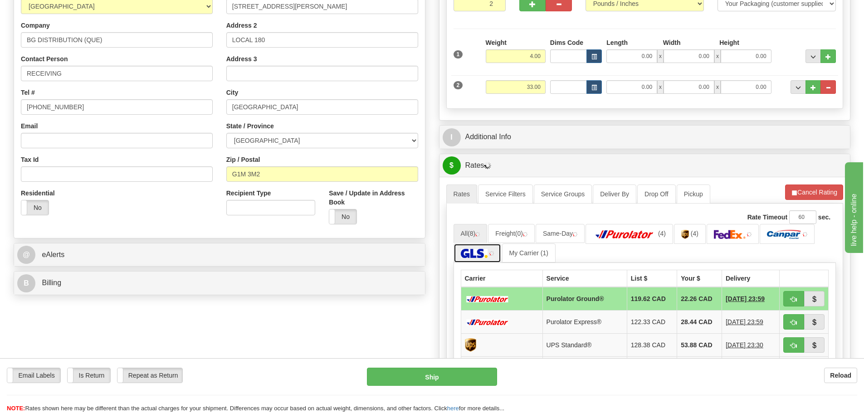
click at [484, 250] on img at bounding box center [474, 253] width 27 height 9
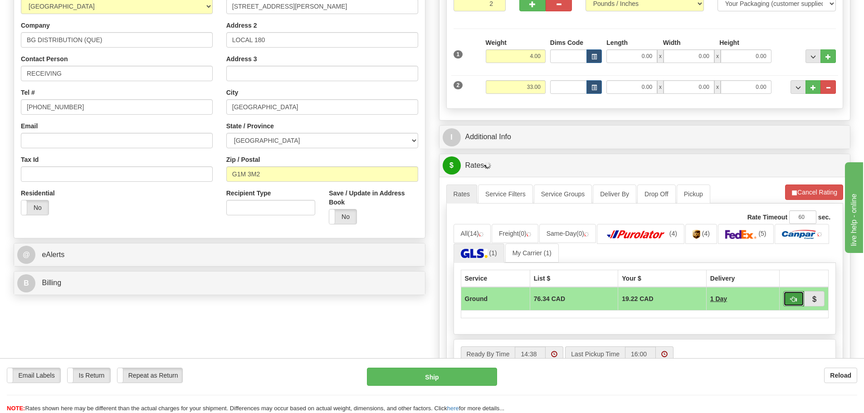
click at [799, 302] on button "button" at bounding box center [794, 298] width 21 height 15
click at [793, 297] on span "button" at bounding box center [794, 300] width 6 height 6
type input "1"
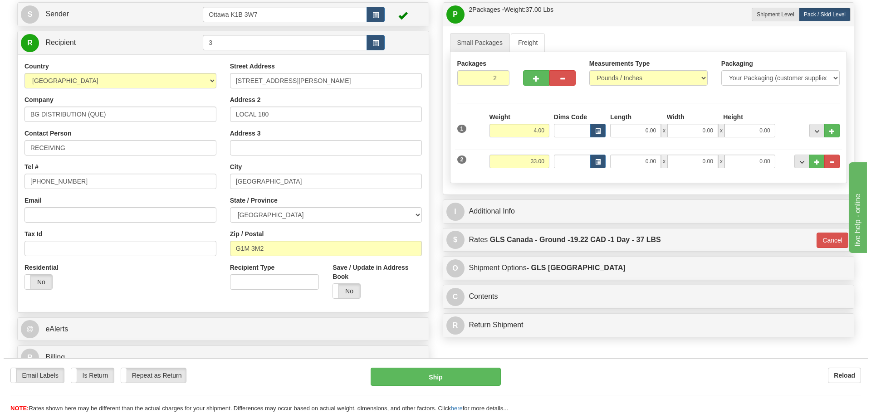
scroll to position [0, 0]
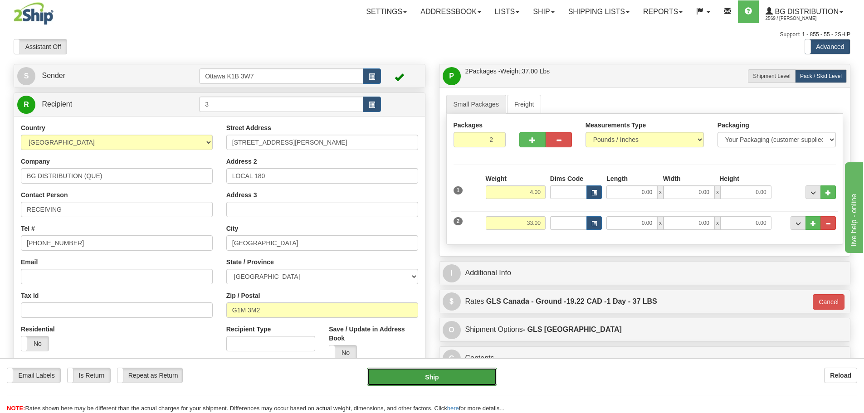
click at [431, 377] on button "Ship" at bounding box center [432, 377] width 130 height 18
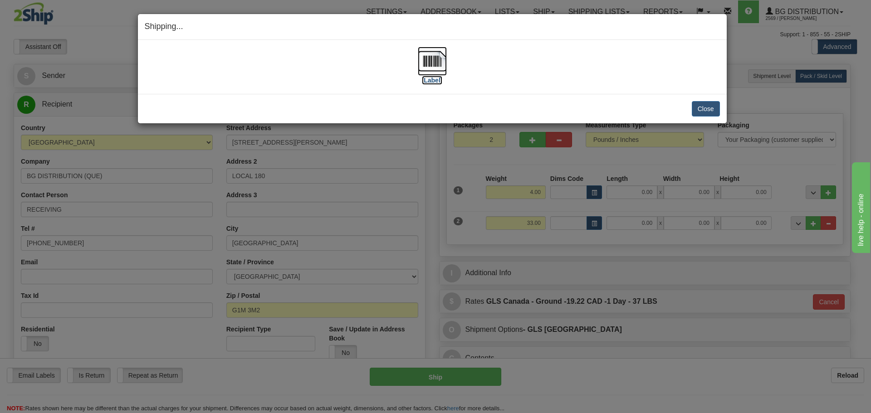
click at [434, 79] on label "[Label]" at bounding box center [432, 80] width 21 height 9
click at [711, 112] on button "Close" at bounding box center [706, 108] width 28 height 15
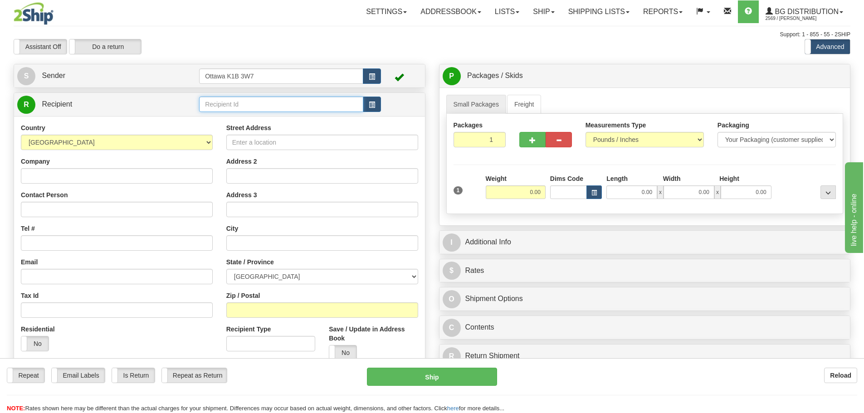
click at [279, 107] on input "text" at bounding box center [281, 104] width 164 height 15
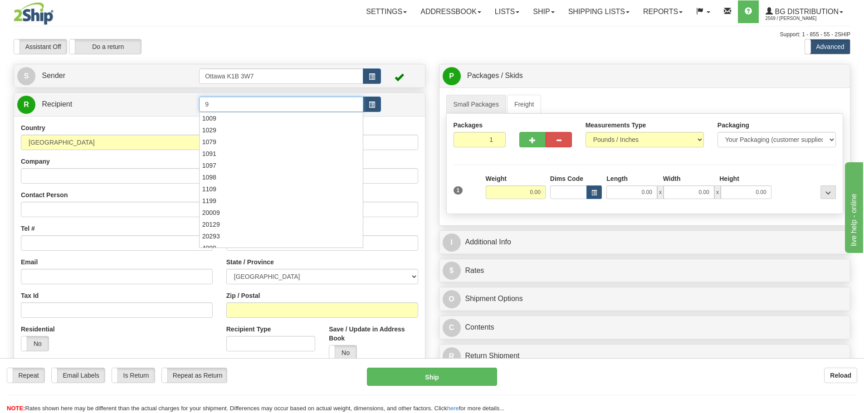
type input "9"
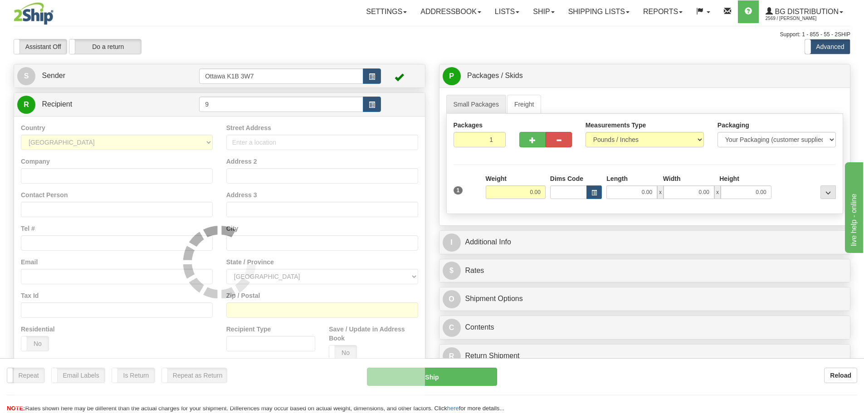
click at [351, 29] on div "Toggle navigation Settings Shipping Preferences Fields Preferences New" at bounding box center [432, 258] width 864 height 516
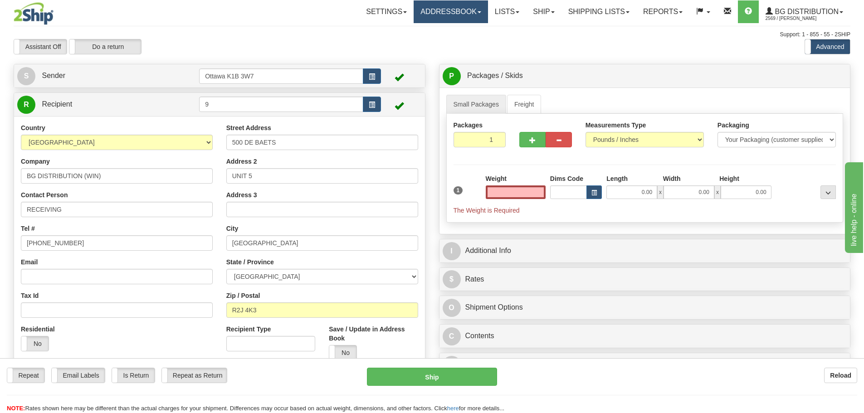
type input "0.00"
drag, startPoint x: 469, startPoint y: 133, endPoint x: 529, endPoint y: 158, distance: 64.7
click at [528, 158] on div "Packages 1 1 Measurements Type" at bounding box center [646, 168] width 398 height 109
type input "4"
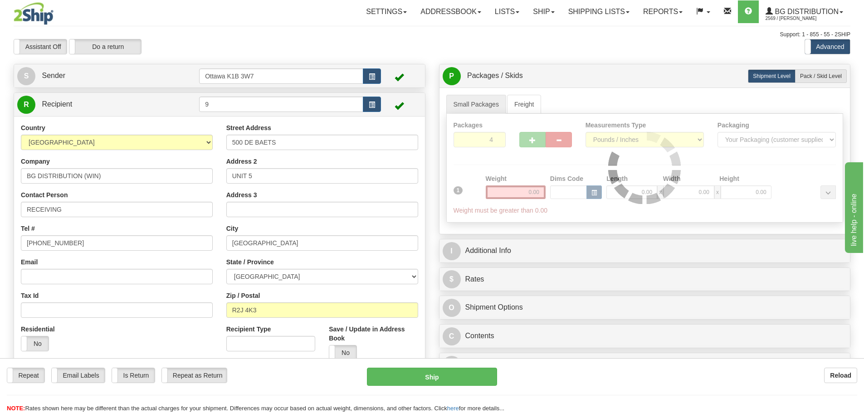
click at [527, 172] on div "Packages 4 1 Measurements Type" at bounding box center [646, 168] width 398 height 109
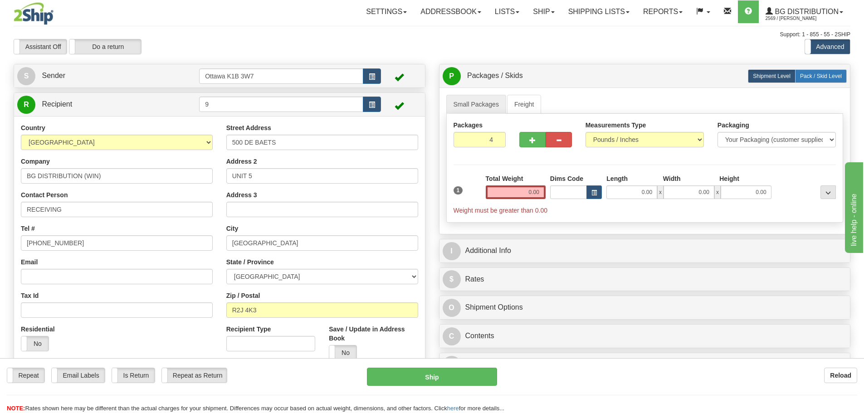
click at [823, 81] on label "Pack / Skid Level Pack.." at bounding box center [821, 76] width 52 height 14
radio input "true"
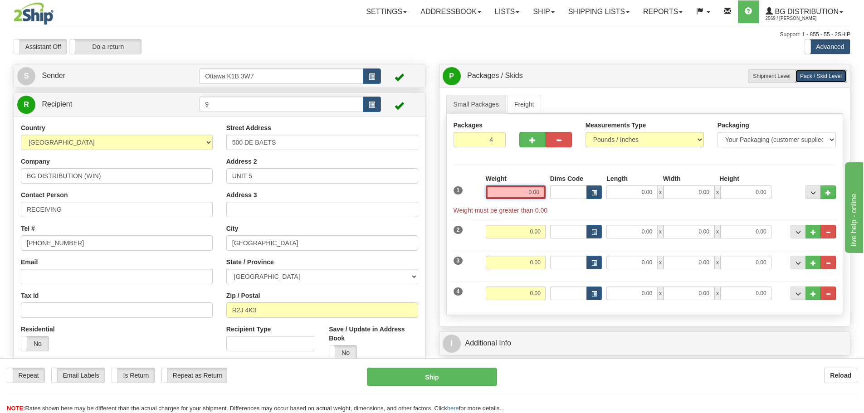
click at [537, 190] on input "0.00" at bounding box center [516, 193] width 60 height 14
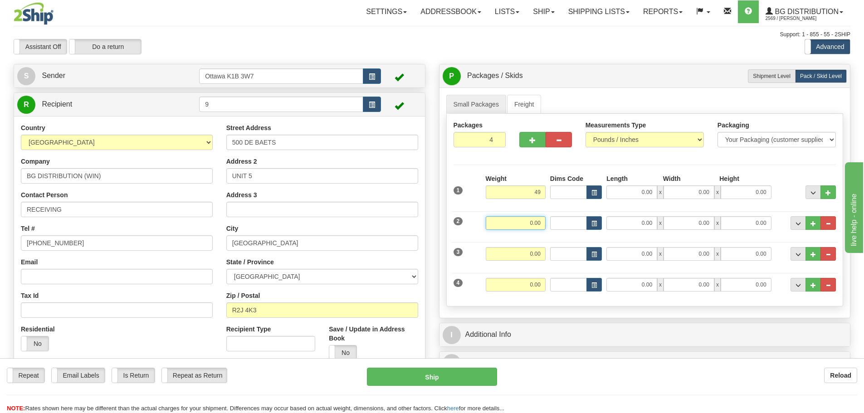
type input "49.00"
click at [536, 222] on input "0.00" at bounding box center [516, 223] width 60 height 14
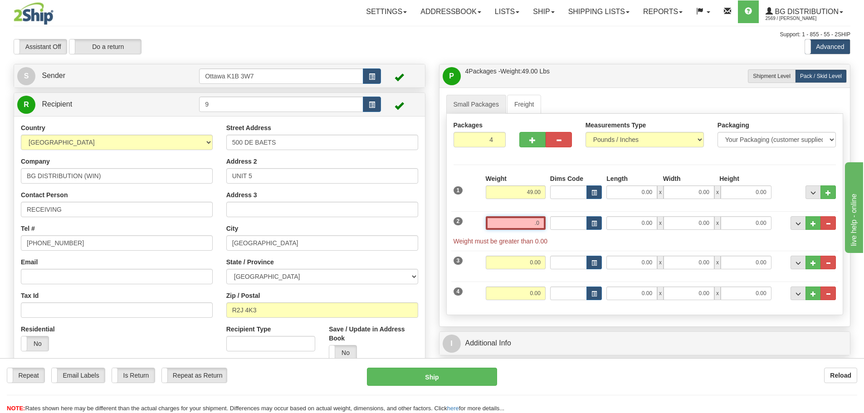
type input "."
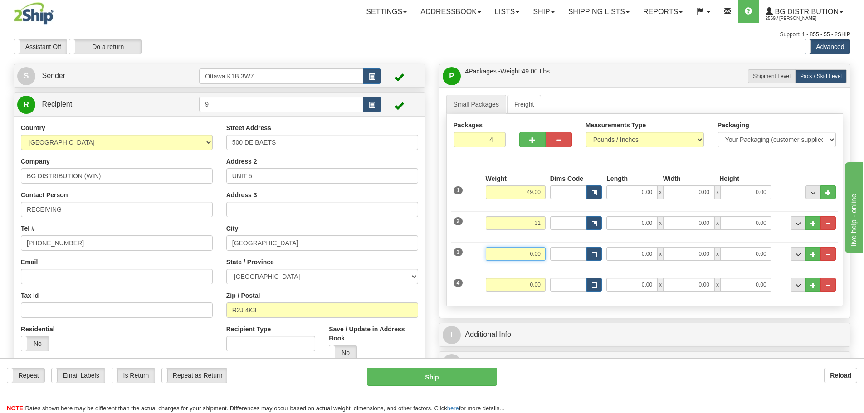
type input "31.00"
click at [538, 257] on input "0.00" at bounding box center [516, 254] width 60 height 14
type input "25.00"
drag, startPoint x: 537, startPoint y: 285, endPoint x: 544, endPoint y: 289, distance: 7.9
click at [537, 285] on input "0.00" at bounding box center [516, 285] width 60 height 14
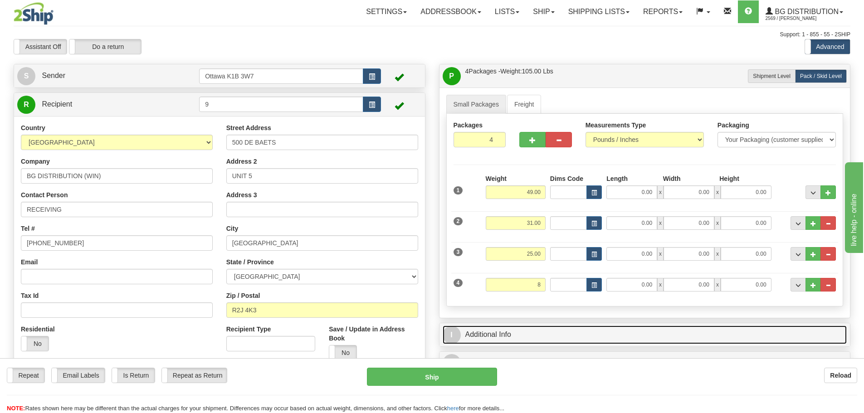
type input "8.00"
click at [571, 327] on link "I Additional Info" at bounding box center [645, 335] width 405 height 19
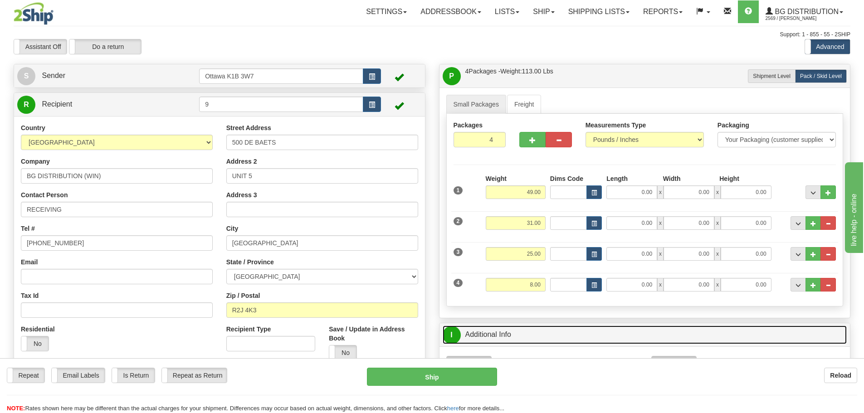
scroll to position [182, 0]
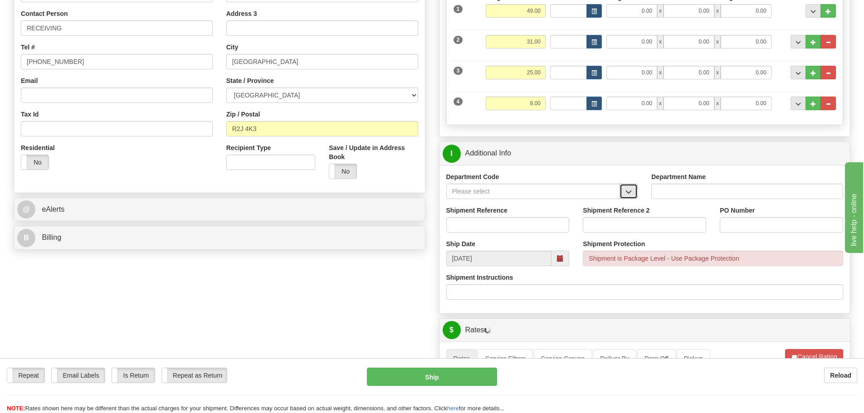
click at [620, 194] on button "button" at bounding box center [629, 191] width 18 height 15
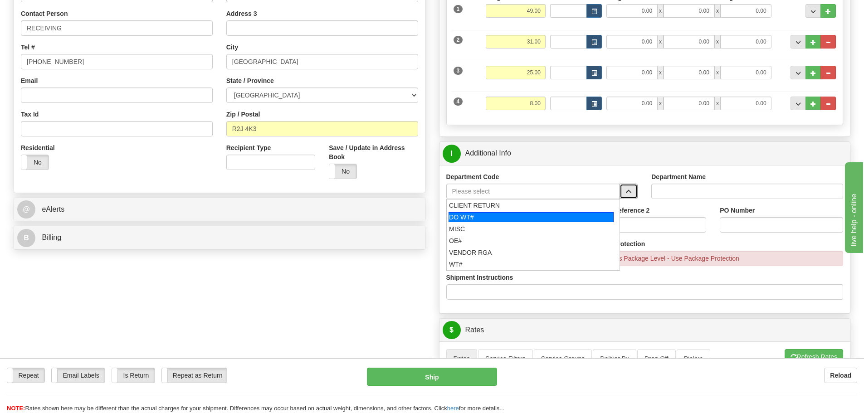
click at [487, 219] on div "DO WT#" at bounding box center [531, 217] width 165 height 10
type input "DO WT#"
type input "DIRECT ORDERS"
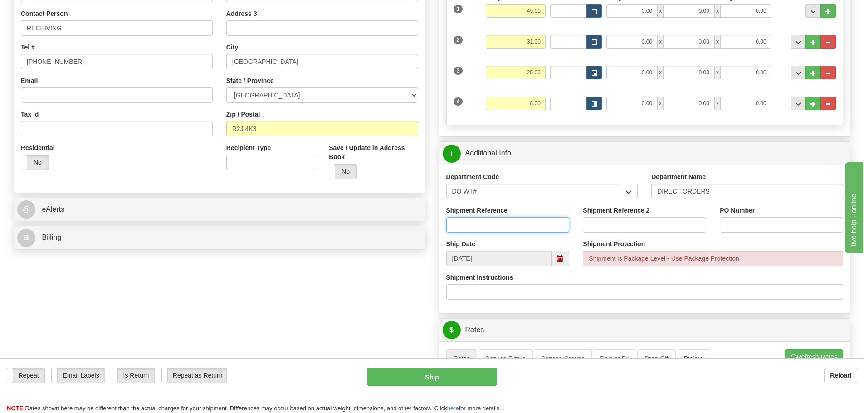
click at [487, 221] on input "Shipment Reference" at bounding box center [508, 224] width 123 height 15
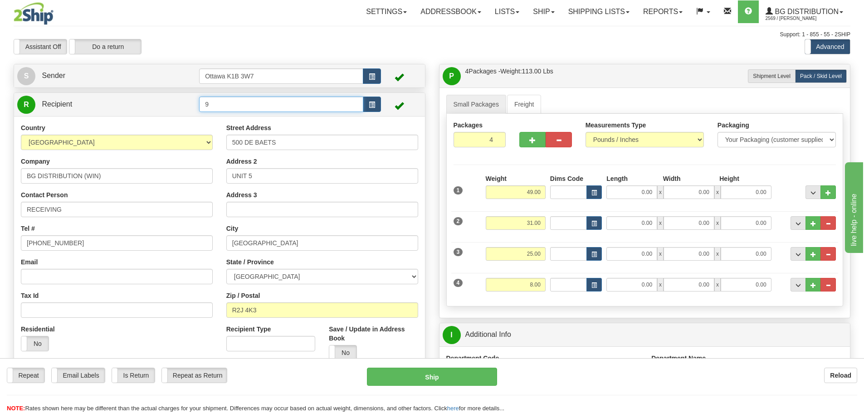
drag, startPoint x: 250, startPoint y: 107, endPoint x: 55, endPoint y: 114, distance: 194.8
click at [61, 113] on tr "R Recipient 9" at bounding box center [219, 104] width 405 height 19
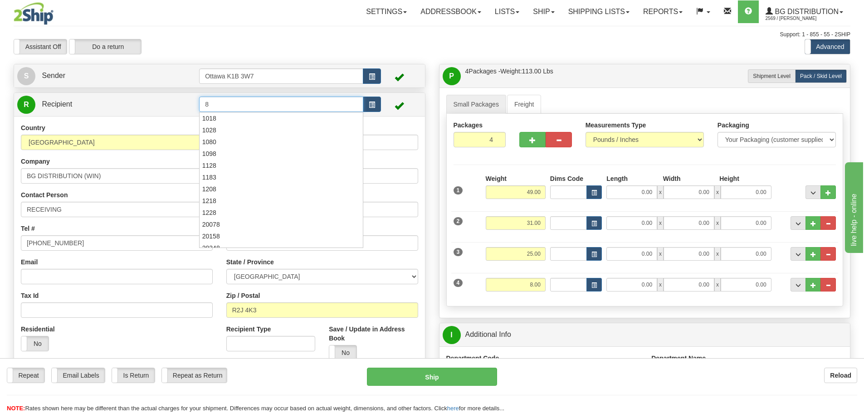
type input "8"
click at [225, 64] on div at bounding box center [220, 64] width 426 height 0
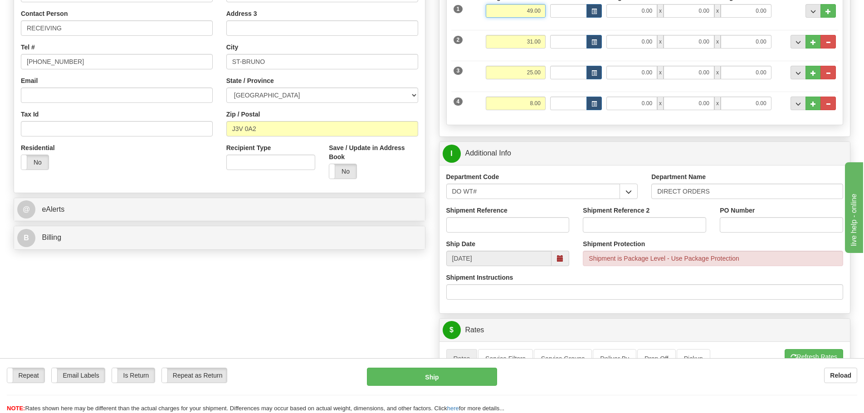
scroll to position [227, 0]
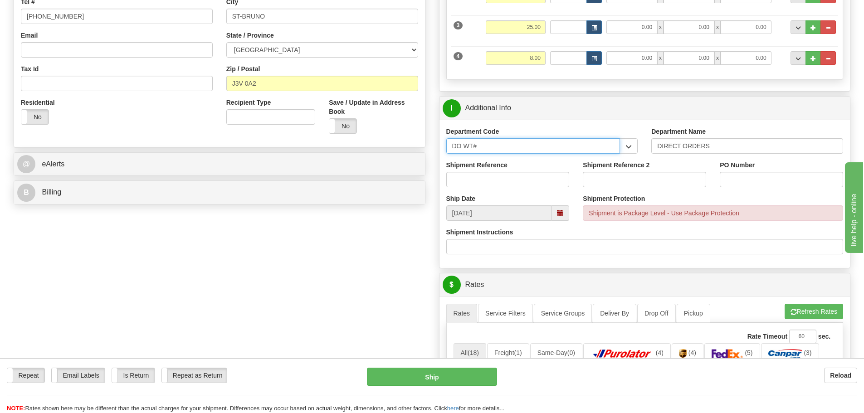
drag, startPoint x: 518, startPoint y: 142, endPoint x: 271, endPoint y: 152, distance: 247.0
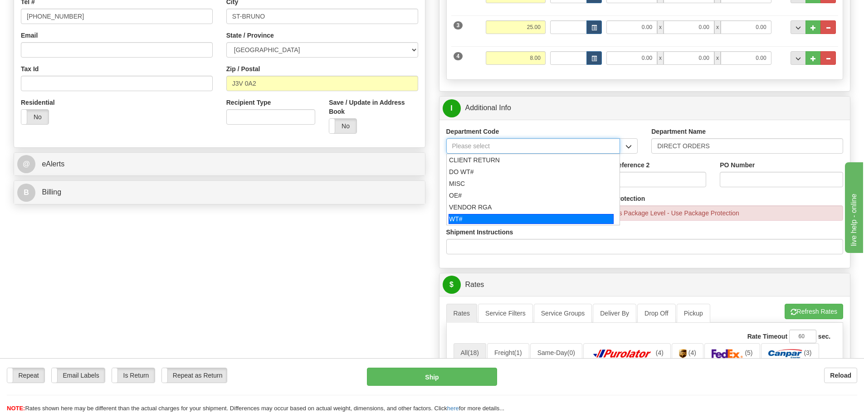
click at [466, 217] on div "WT#" at bounding box center [531, 219] width 165 height 10
type input "WT#"
type input "WAREHOUSE TRANSFERS"
type input "WT#"
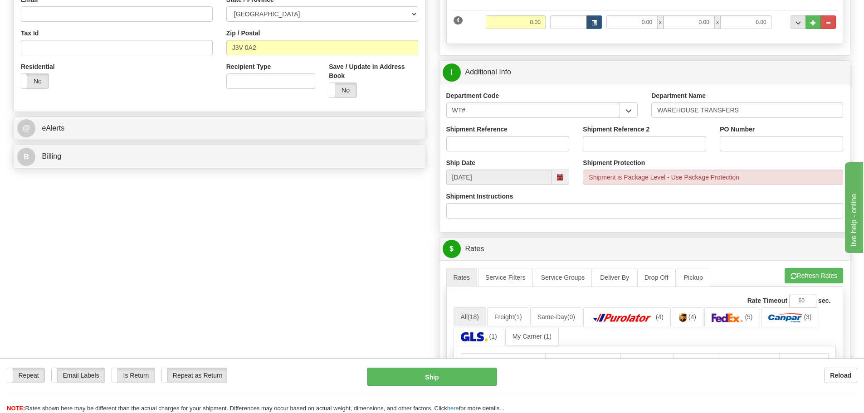
scroll to position [272, 0]
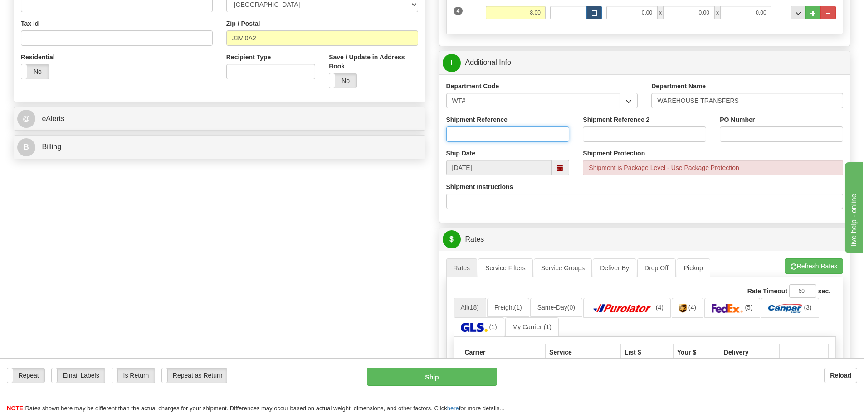
click at [491, 131] on input "Shipment Reference" at bounding box center [508, 134] width 123 height 15
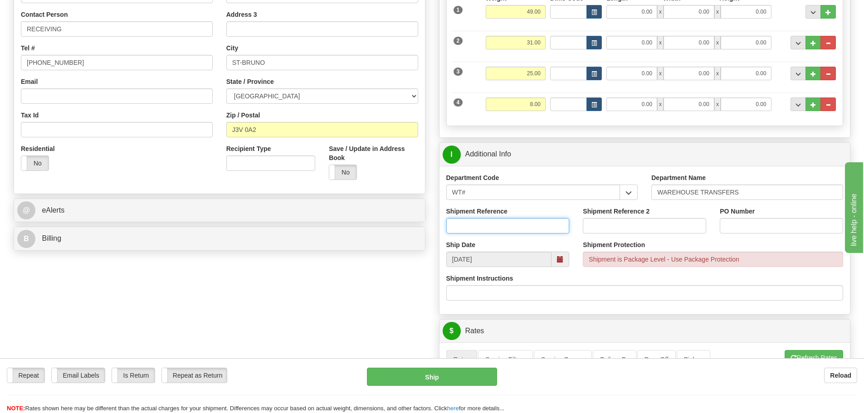
scroll to position [136, 0]
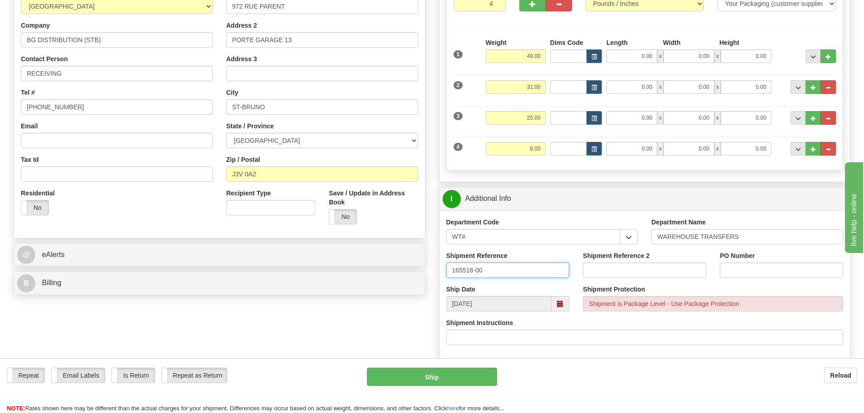
type input "165518-00"
click at [612, 263] on input "Shipment Reference 2" at bounding box center [644, 270] width 123 height 15
type input "165554-00"
click at [764, 269] on input "PO Number" at bounding box center [781, 270] width 123 height 15
type input "N/A"
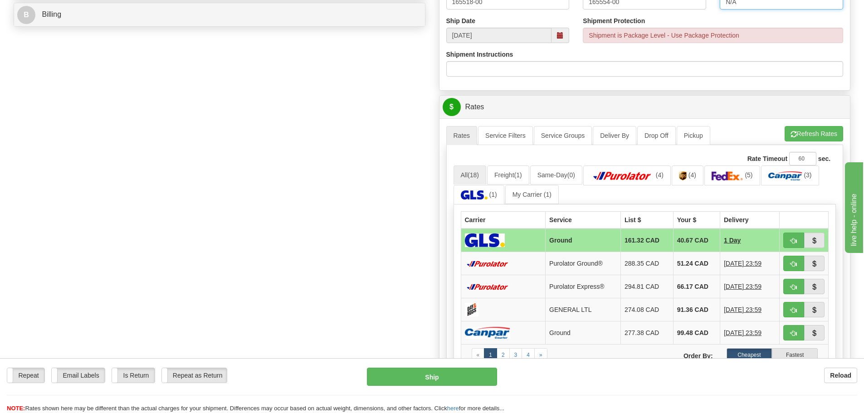
scroll to position [408, 0]
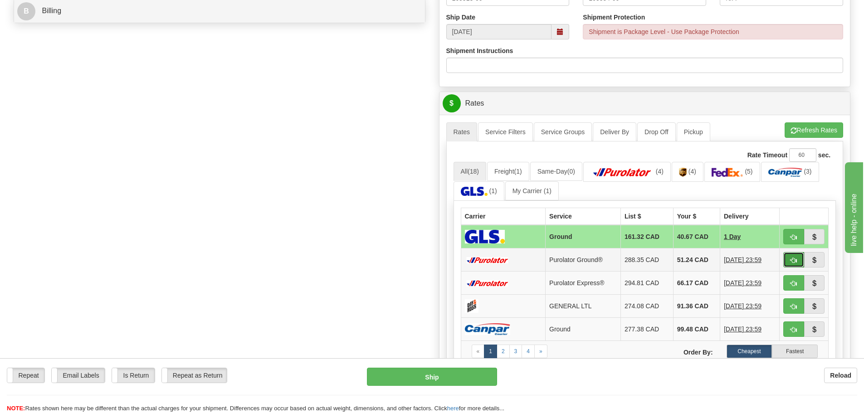
click at [791, 258] on span "button" at bounding box center [794, 261] width 6 height 6
type input "260"
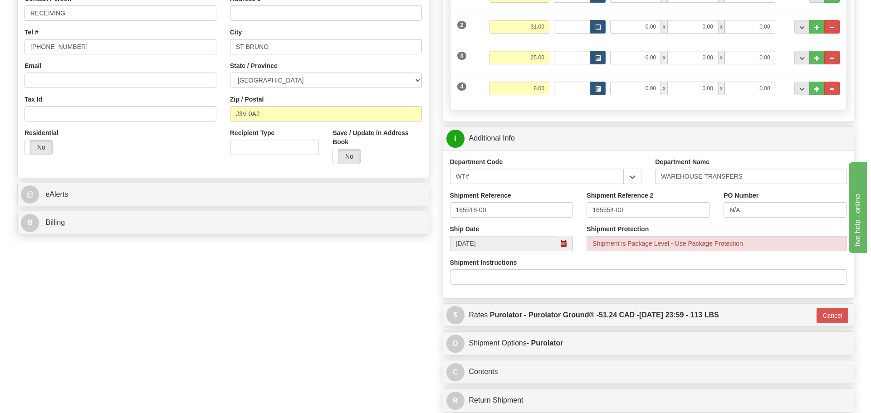
scroll to position [182, 0]
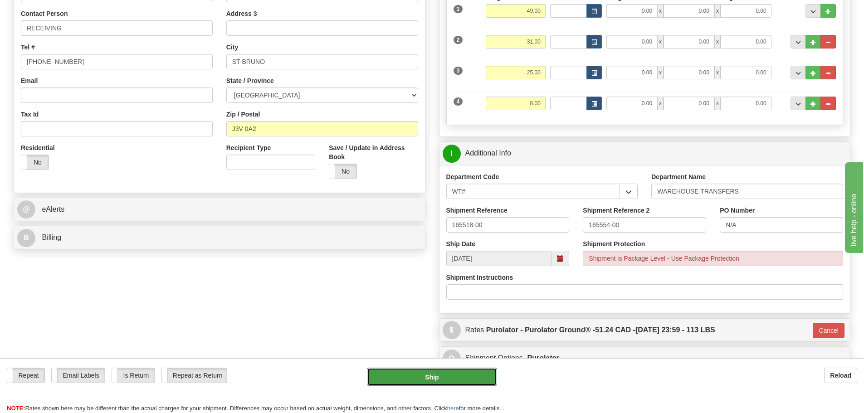
click at [429, 377] on button "Ship" at bounding box center [432, 377] width 130 height 18
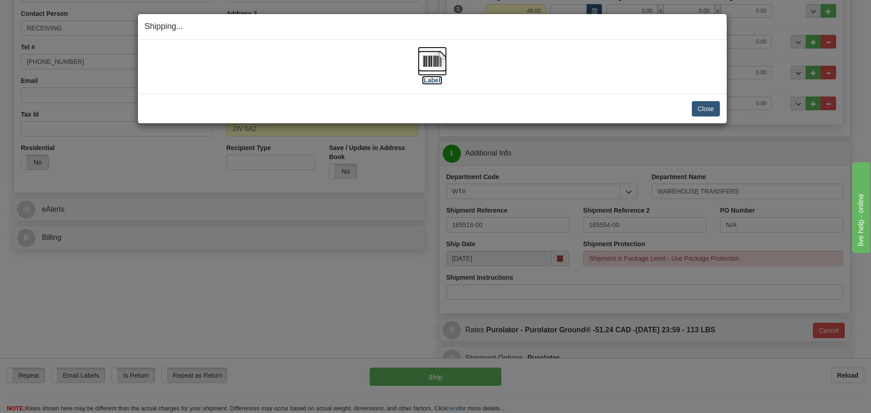
click at [434, 79] on label "[Label]" at bounding box center [432, 80] width 21 height 9
click at [707, 108] on button "Close" at bounding box center [706, 108] width 28 height 15
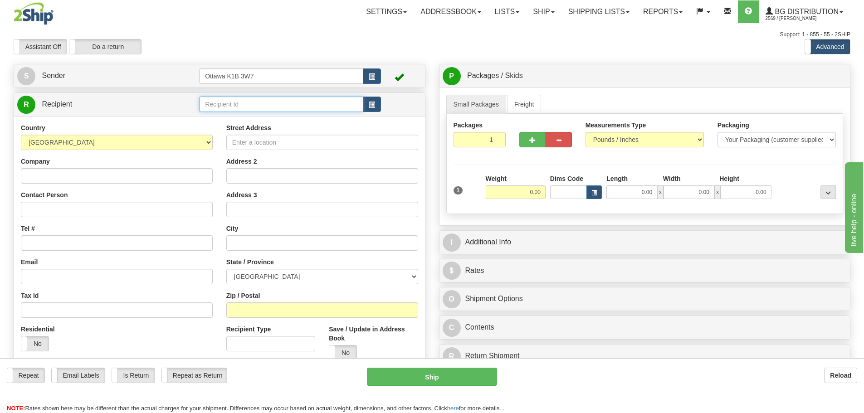
click at [262, 105] on input "text" at bounding box center [281, 104] width 164 height 15
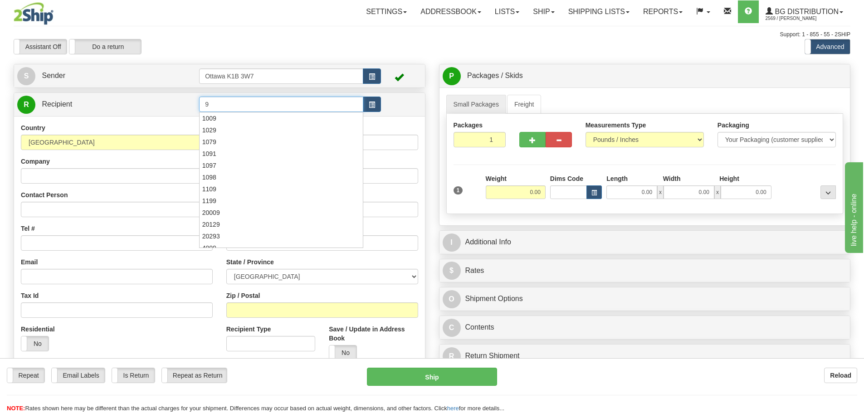
type input "9"
click at [329, 38] on div "Support: 1 - 855 - 55 - 2SHIP" at bounding box center [432, 35] width 837 height 8
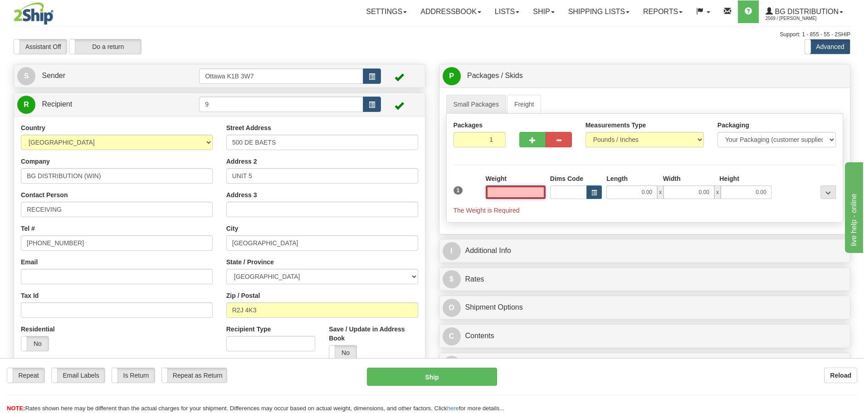
click at [525, 192] on input "text" at bounding box center [516, 193] width 60 height 14
type input "0.00"
click at [537, 133] on button "button" at bounding box center [533, 139] width 26 height 15
click at [534, 139] on span "button" at bounding box center [533, 140] width 6 height 6
type input "3"
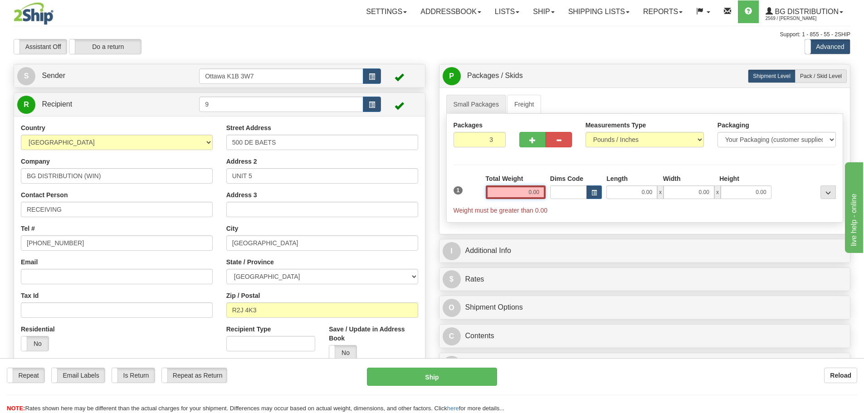
click at [515, 196] on input "0.00" at bounding box center [516, 193] width 60 height 14
type input "0.00"
click at [830, 71] on label "Pack / Skid Level Pack.." at bounding box center [821, 76] width 52 height 14
radio input "true"
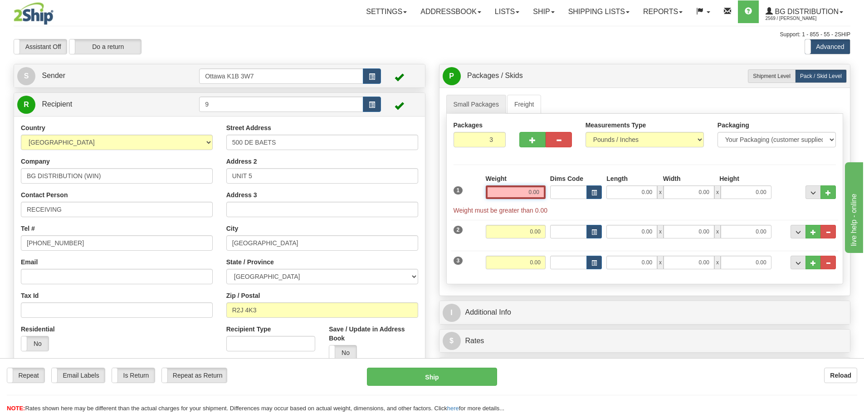
click at [525, 196] on input "0.00" at bounding box center [516, 193] width 60 height 14
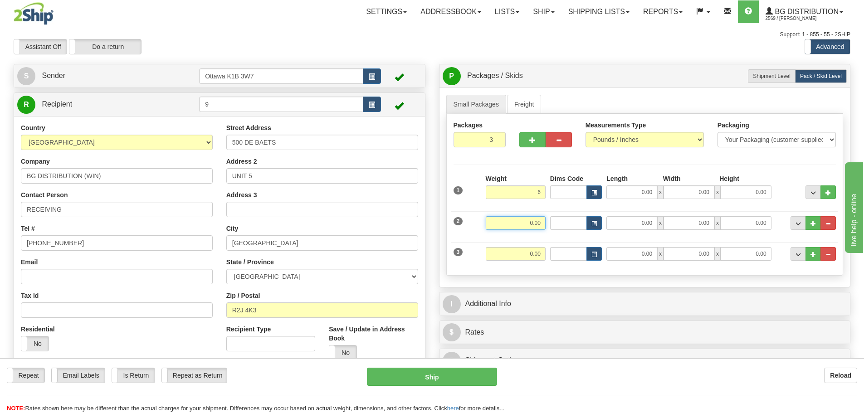
type input "6.00"
click at [535, 226] on input "0.00" at bounding box center [516, 223] width 60 height 14
type input "7.00"
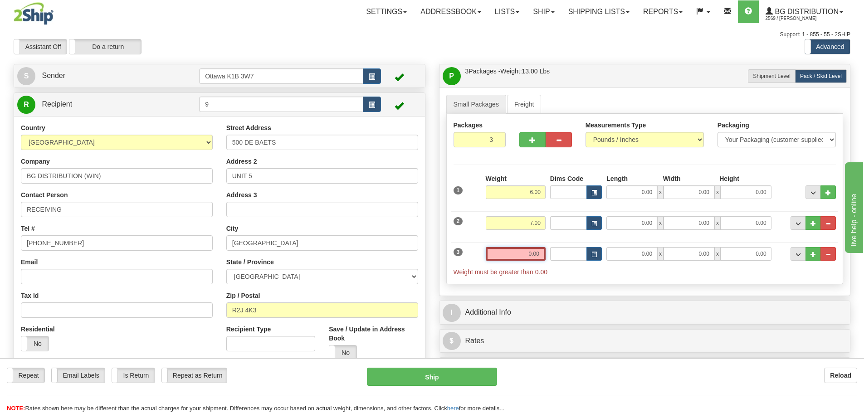
click at [541, 255] on input "0.00" at bounding box center [516, 254] width 60 height 14
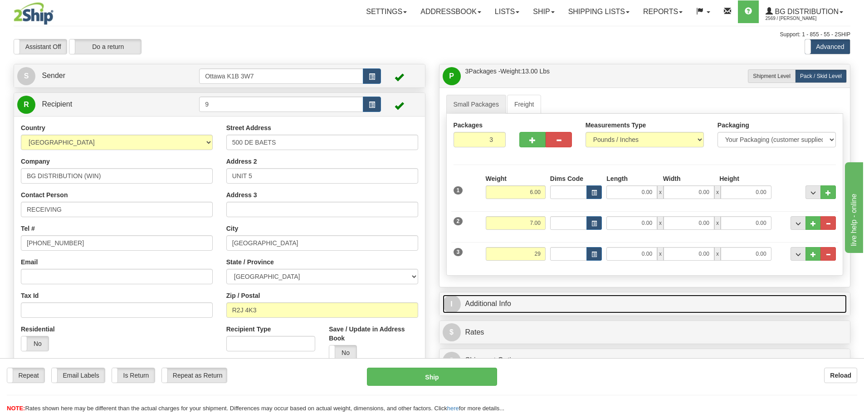
type input "29.00"
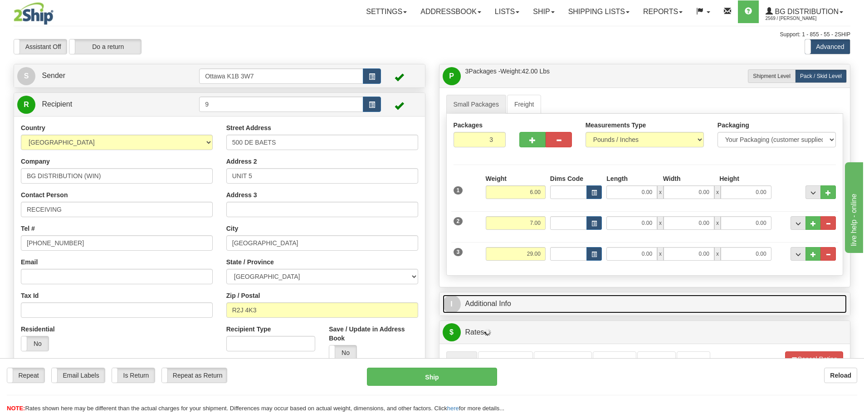
click at [636, 298] on link "I Additional Info" at bounding box center [645, 304] width 405 height 19
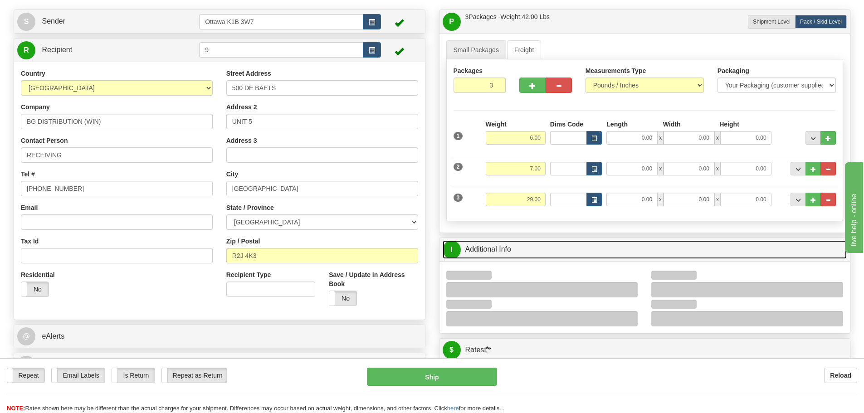
scroll to position [136, 0]
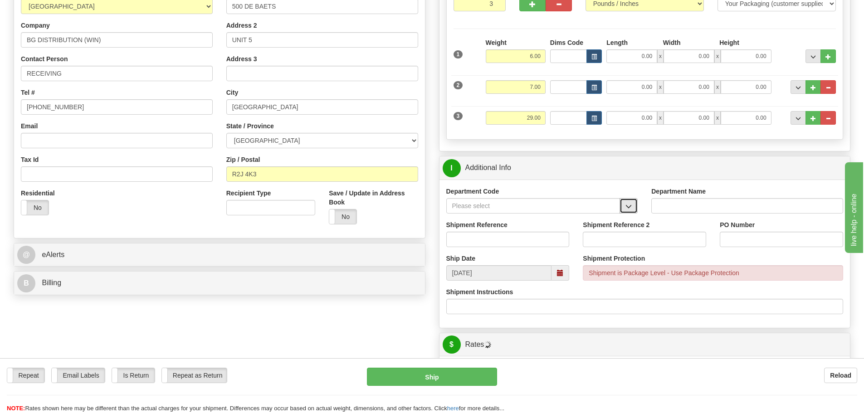
click at [634, 211] on button "button" at bounding box center [629, 205] width 18 height 15
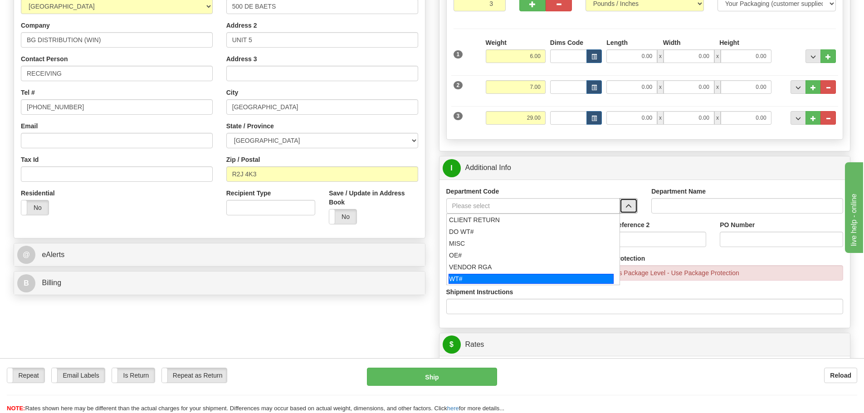
click at [573, 276] on div "WT#" at bounding box center [531, 279] width 165 height 10
type input "WT#"
type input "WAREHOUSE TRANSFERS"
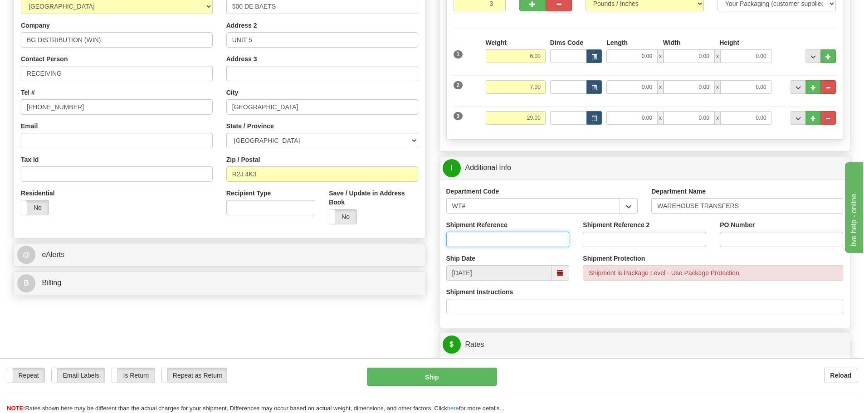
click at [515, 242] on input "Shipment Reference" at bounding box center [508, 239] width 123 height 15
type input "165489-00"
type input "163787-02"
click at [749, 236] on input "PO Number" at bounding box center [781, 239] width 123 height 15
click at [519, 243] on input "165489-00" at bounding box center [508, 239] width 123 height 15
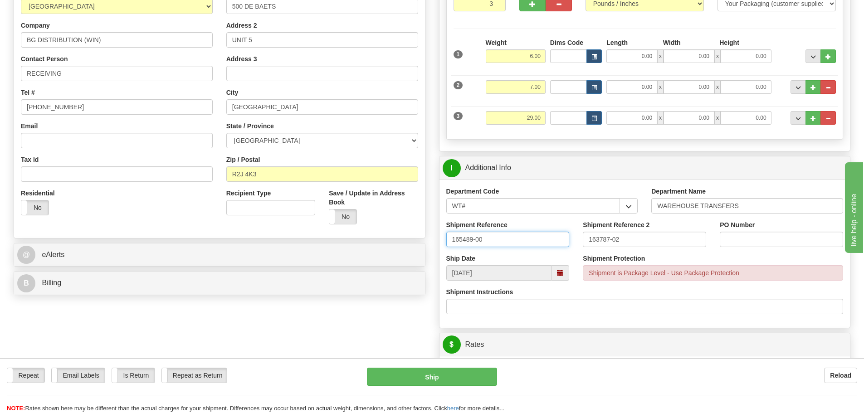
click at [519, 243] on input "165489-00" at bounding box center [508, 239] width 123 height 15
type input "164430-02"
click at [428, 290] on div "Create a label for the return Create Pickup Without Label S Sender Ottawa K1B 3…" at bounding box center [220, 114] width 426 height 372
click at [786, 241] on input "PO Number" at bounding box center [781, 239] width 123 height 15
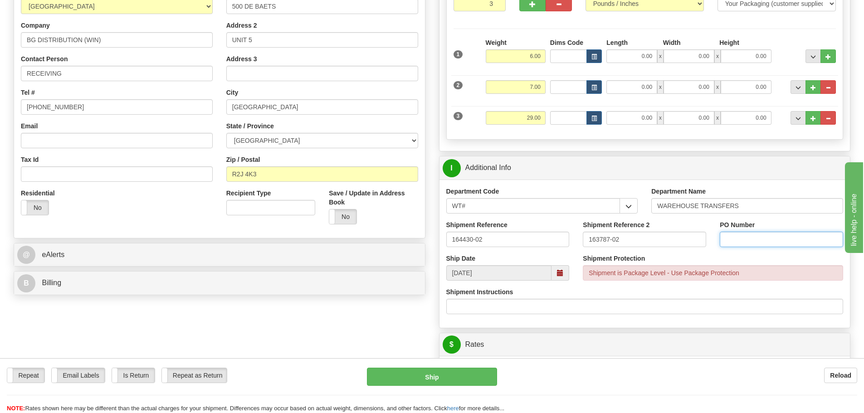
type input "N/A"
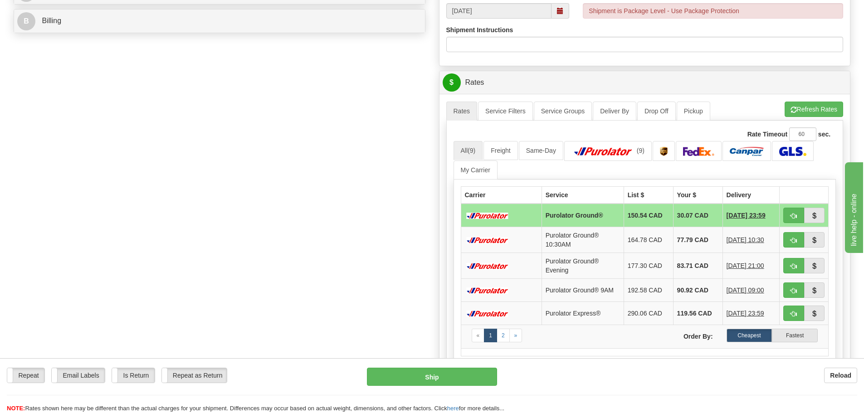
scroll to position [408, 0]
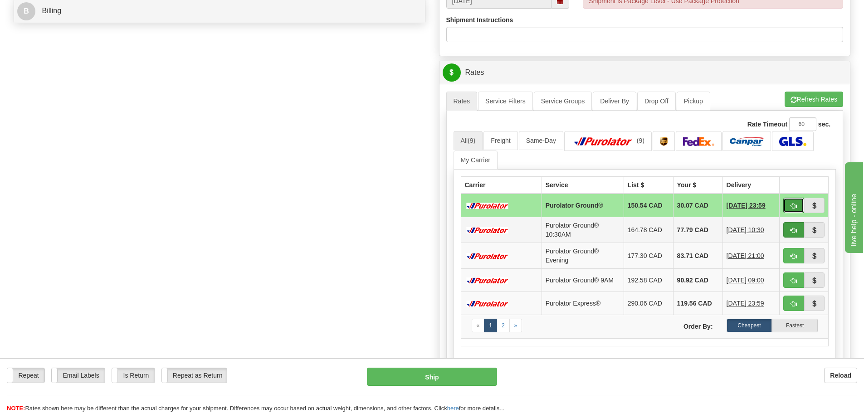
click at [791, 207] on span "button" at bounding box center [794, 206] width 6 height 6
type input "260"
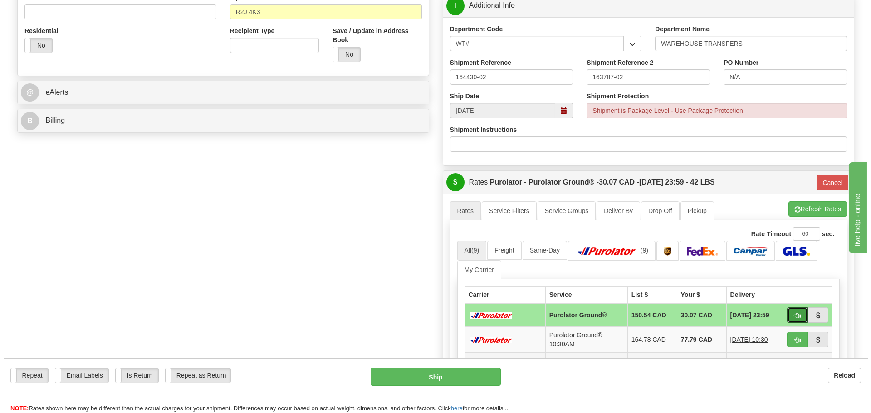
scroll to position [136, 0]
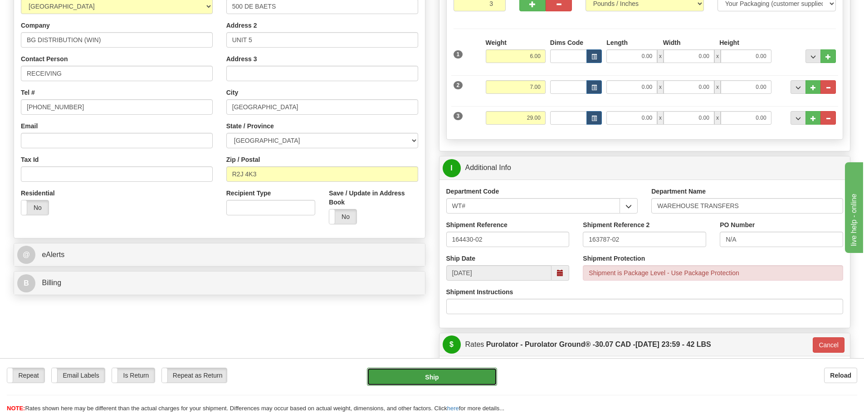
click at [442, 376] on button "Ship" at bounding box center [432, 377] width 130 height 18
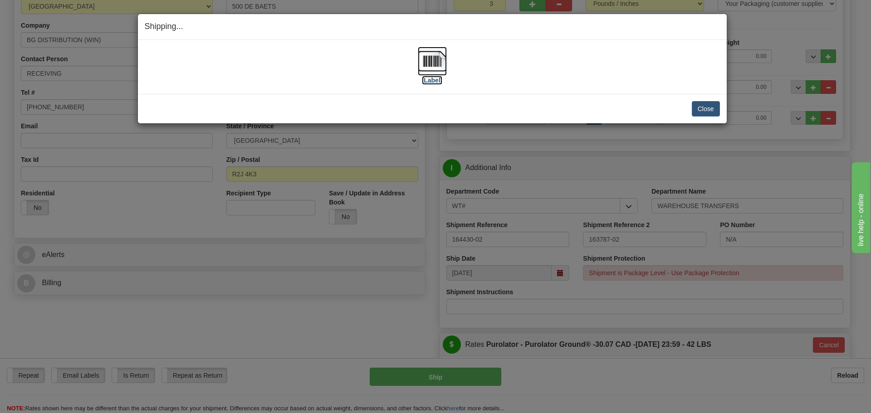
click at [426, 78] on label "[Label]" at bounding box center [432, 80] width 21 height 9
click at [690, 111] on div "Close Cancel" at bounding box center [432, 108] width 575 height 15
click at [700, 111] on button "Close" at bounding box center [706, 108] width 28 height 15
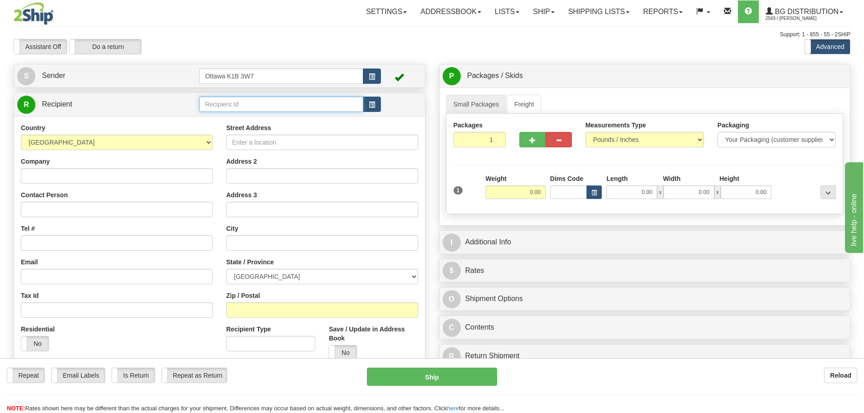
click at [253, 106] on input "text" at bounding box center [281, 104] width 164 height 15
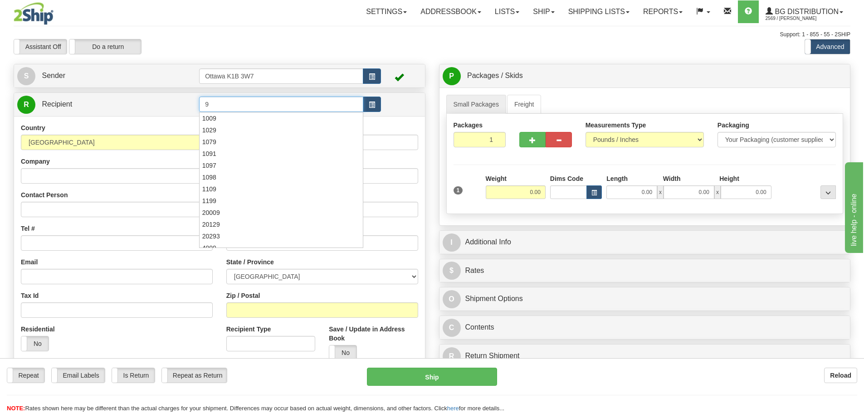
type input "9"
click at [293, 31] on div "Support: 1 - 855 - 55 - 2SHIP" at bounding box center [432, 35] width 837 height 8
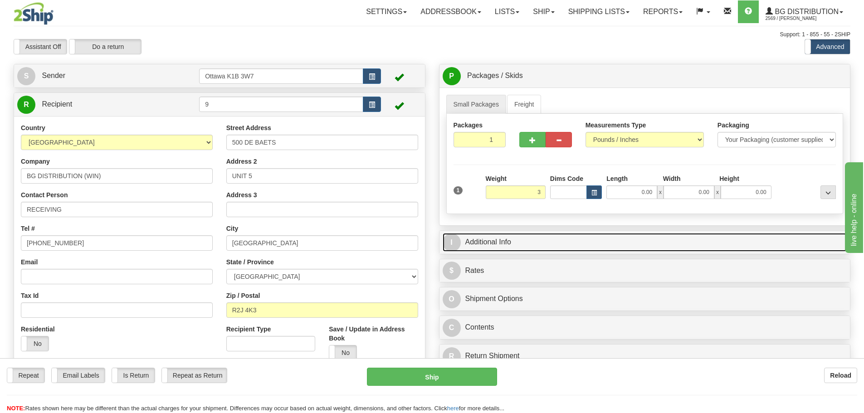
type input "3.00"
click at [577, 238] on link "I Additional Info" at bounding box center [645, 242] width 405 height 19
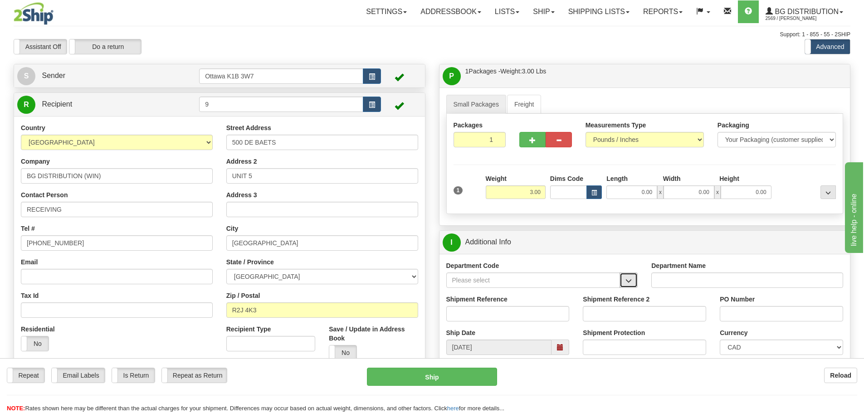
click at [635, 283] on button "button" at bounding box center [629, 280] width 18 height 15
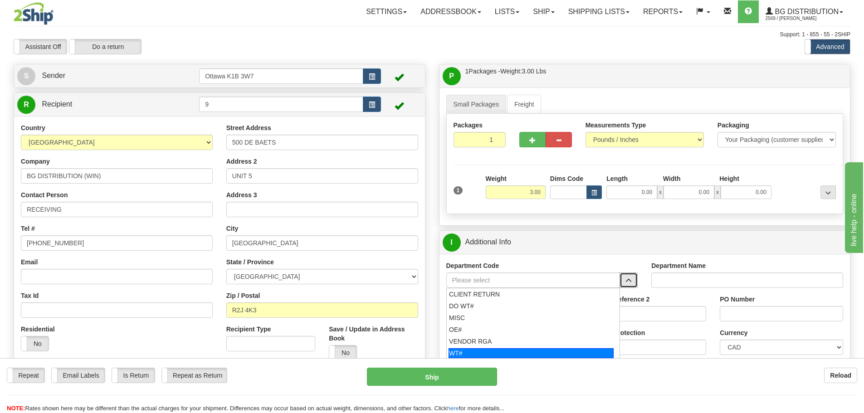
click at [513, 355] on div "WT#" at bounding box center [531, 353] width 165 height 10
type input "WT#"
type input "WAREHOUSE TRANSFERS"
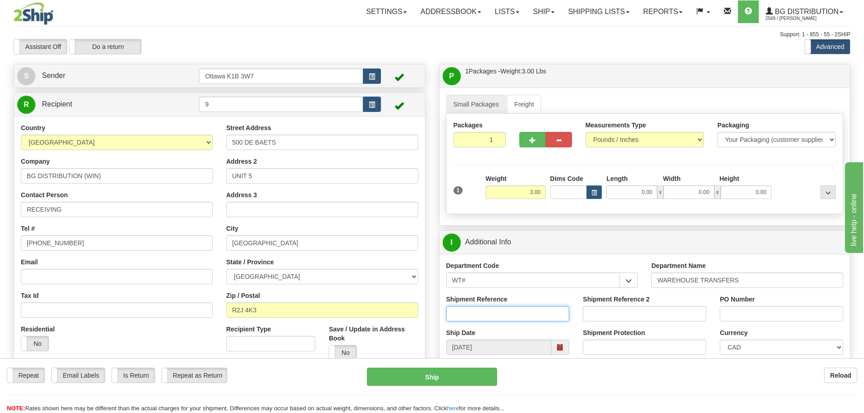
click at [504, 319] on input "Shipment Reference" at bounding box center [508, 313] width 123 height 15
type input "165654-00"
click at [738, 319] on input "PO Number" at bounding box center [781, 313] width 123 height 15
type input "N/A"
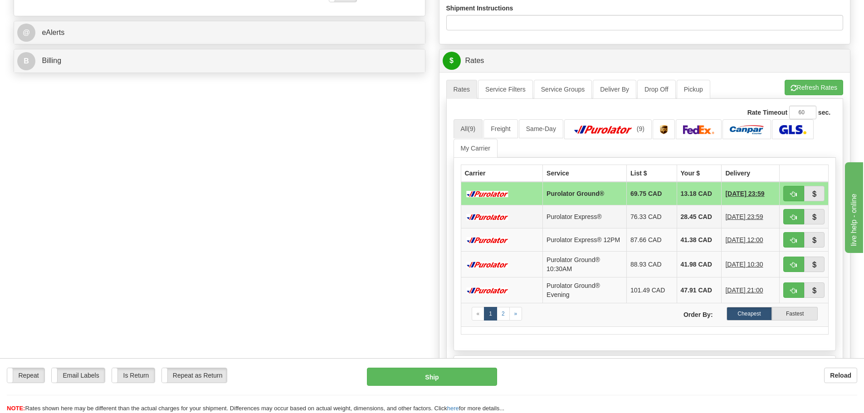
scroll to position [363, 0]
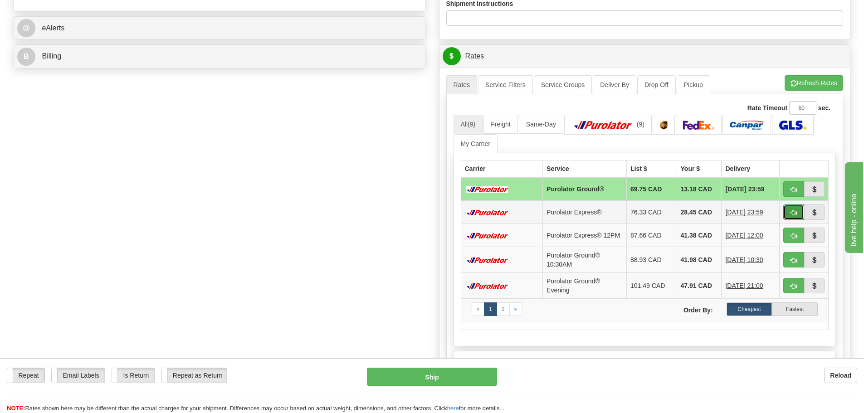
click at [793, 212] on span "button" at bounding box center [794, 213] width 6 height 6
type input "202"
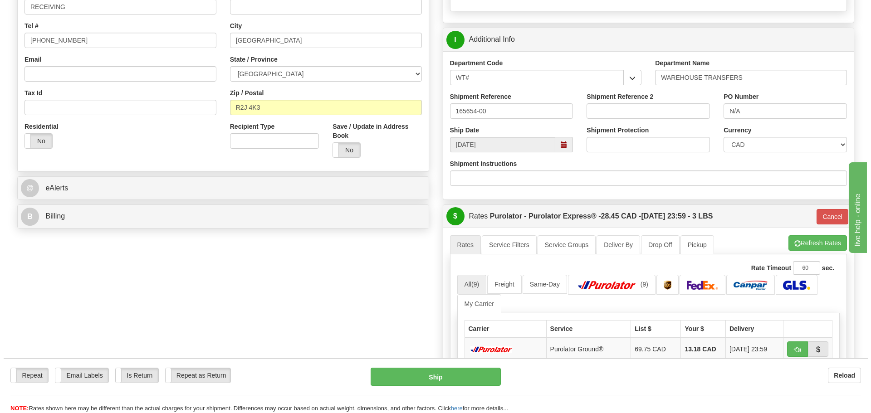
scroll to position [136, 0]
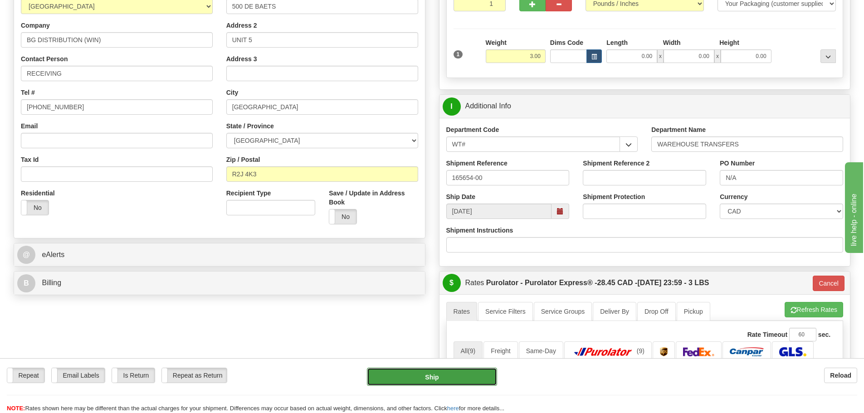
click at [422, 376] on button "Ship" at bounding box center [432, 377] width 130 height 18
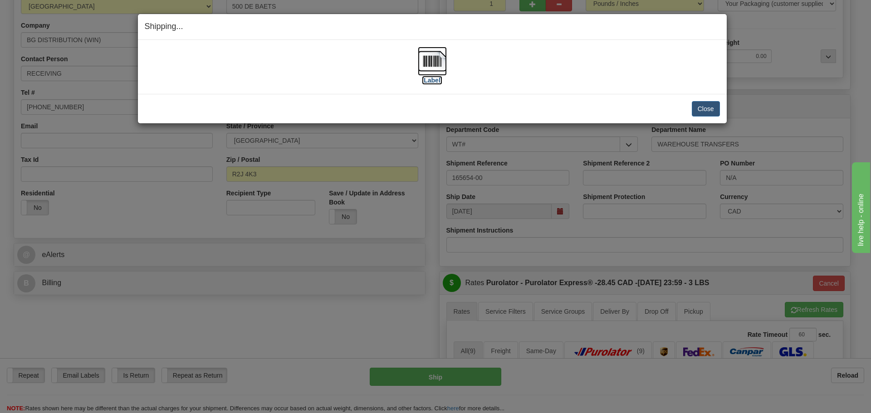
click at [438, 76] on label "[Label]" at bounding box center [432, 80] width 21 height 9
click at [717, 108] on button "Close" at bounding box center [706, 108] width 28 height 15
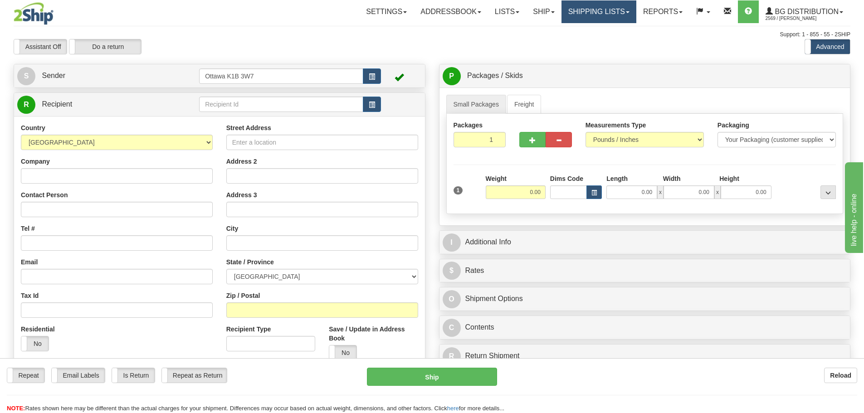
click at [603, 14] on link "Shipping lists" at bounding box center [599, 11] width 75 height 23
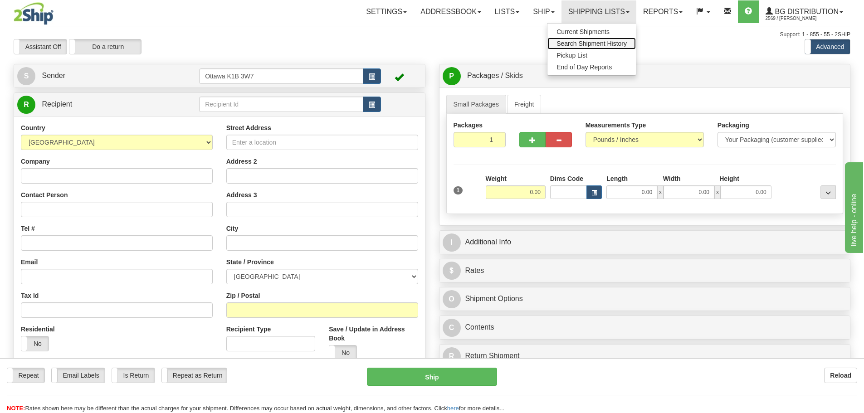
click at [588, 42] on span "Search Shipment History" at bounding box center [592, 43] width 70 height 7
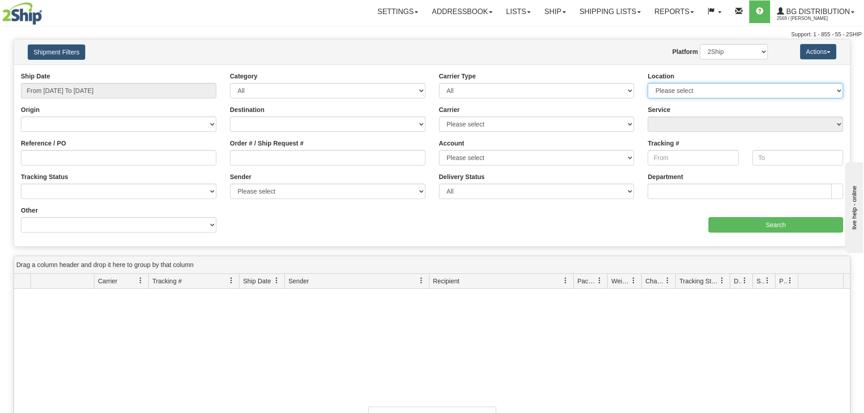
click at [766, 88] on select "Please select [GEOGRAPHIC_DATA] K1B 3W7 [GEOGRAPHIC_DATA] [GEOGRAPHIC_DATA] [GE…" at bounding box center [746, 90] width 196 height 15
select select "5436"
click at [648, 83] on select "Please select [GEOGRAPHIC_DATA] K1B 3W7 [GEOGRAPHIC_DATA] [GEOGRAPHIC_DATA] [GE…" at bounding box center [746, 90] width 196 height 15
click at [551, 10] on link "Ship" at bounding box center [555, 11] width 35 height 23
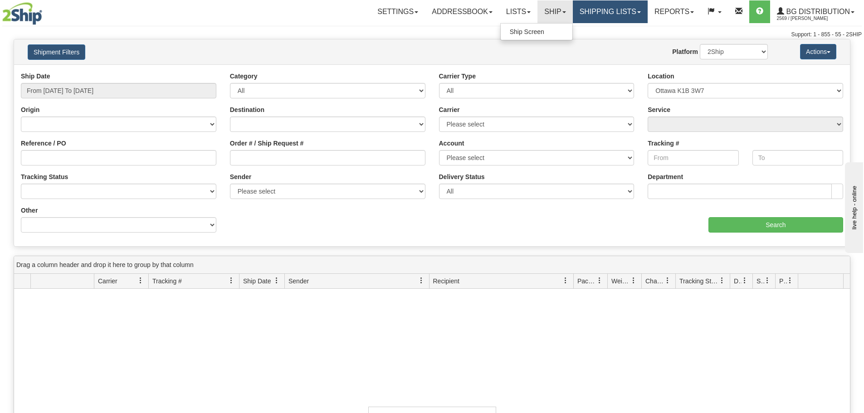
click at [622, 10] on link "Shipping lists" at bounding box center [610, 11] width 75 height 23
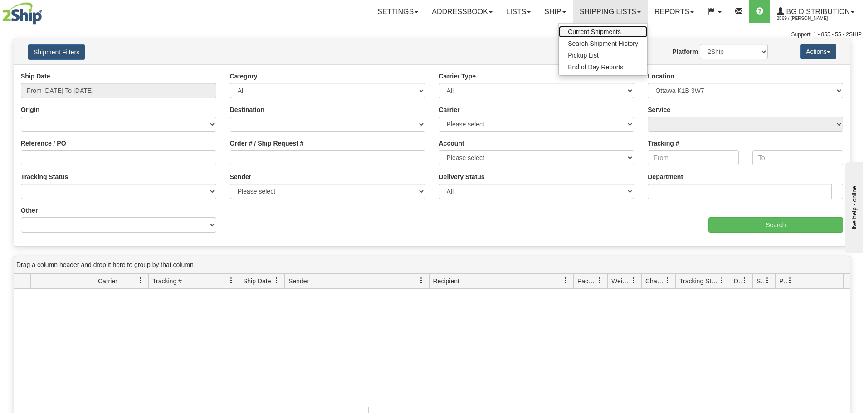
click at [602, 31] on span "Current Shipments" at bounding box center [594, 31] width 53 height 7
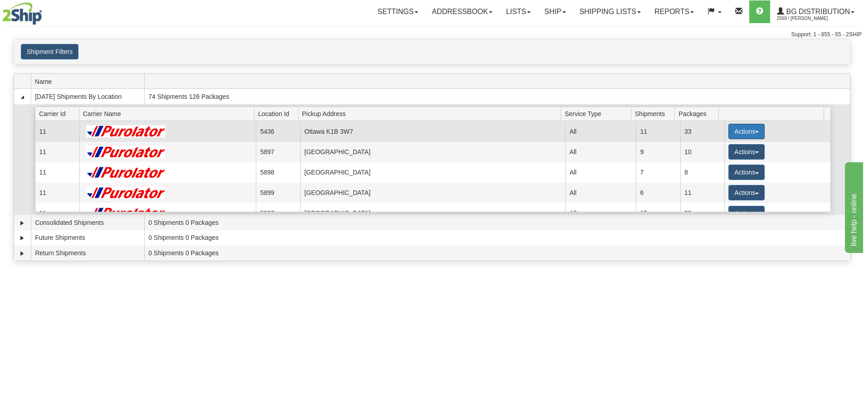
click at [739, 125] on button "Actions" at bounding box center [747, 131] width 36 height 15
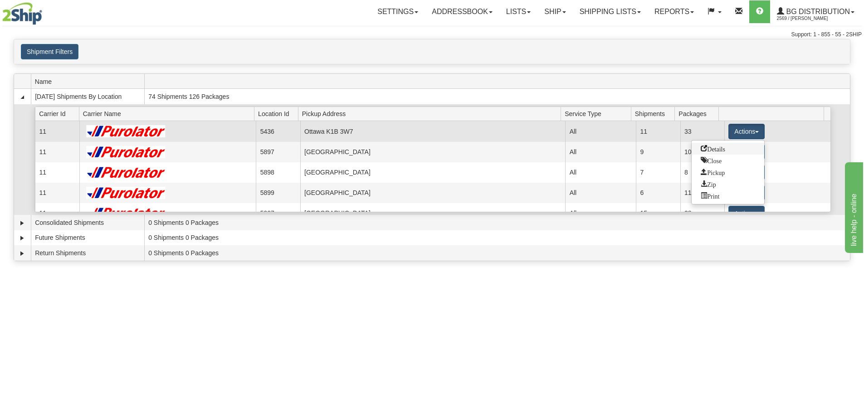
click at [725, 147] on span "Details" at bounding box center [713, 148] width 25 height 6
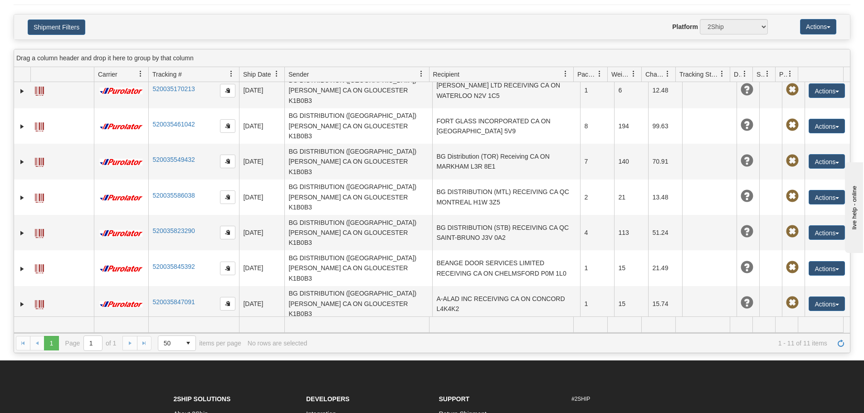
scroll to position [52, 0]
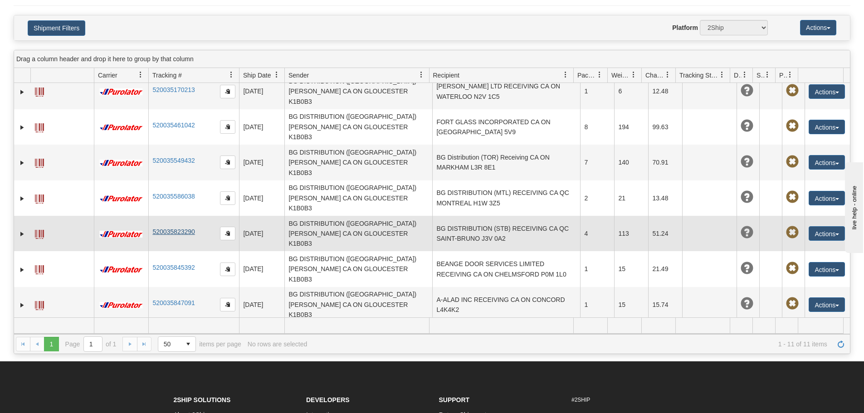
drag, startPoint x: 196, startPoint y: 175, endPoint x: 172, endPoint y: 177, distance: 24.2
click at [172, 216] on td "520035823290" at bounding box center [193, 233] width 91 height 35
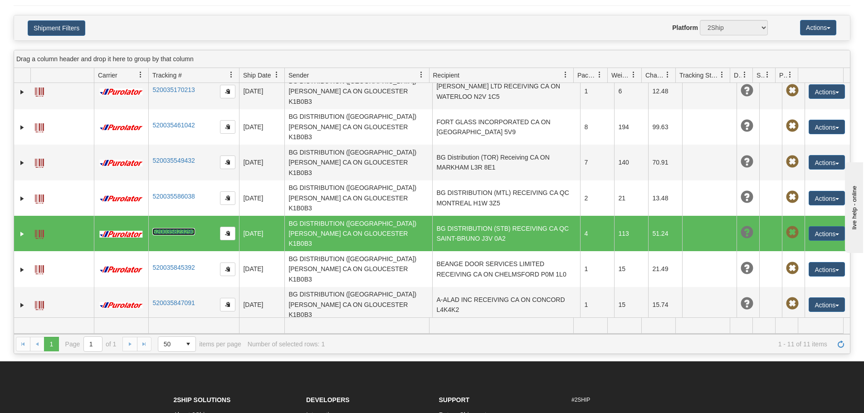
click at [173, 228] on link "520035823290" at bounding box center [173, 231] width 42 height 7
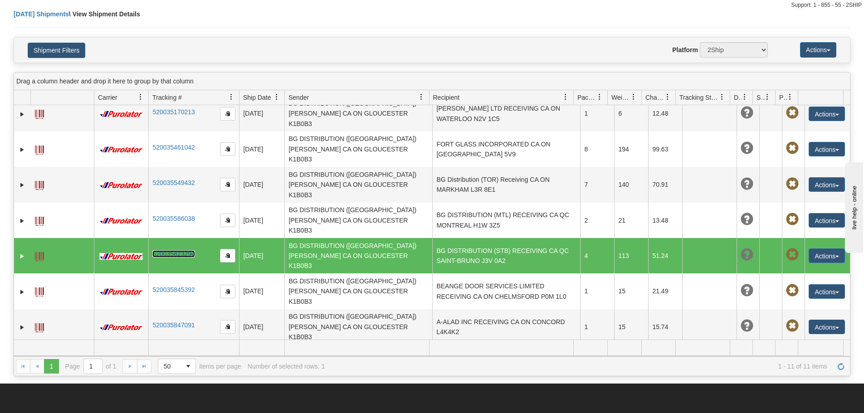
scroll to position [45, 0]
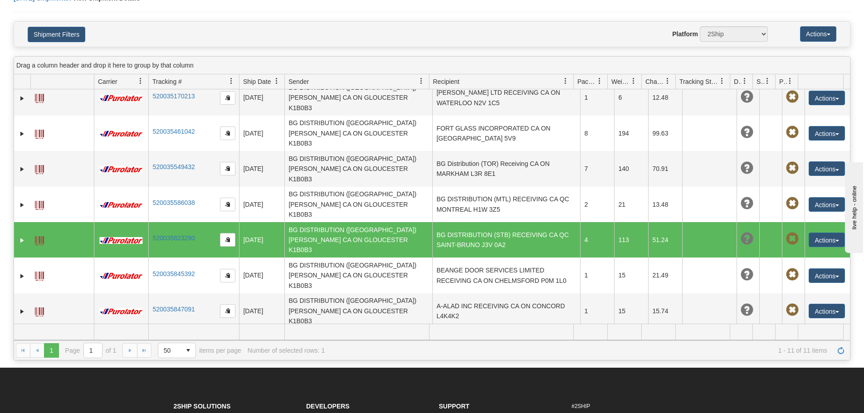
click at [175, 377] on link "520035917167" at bounding box center [173, 380] width 42 height 7
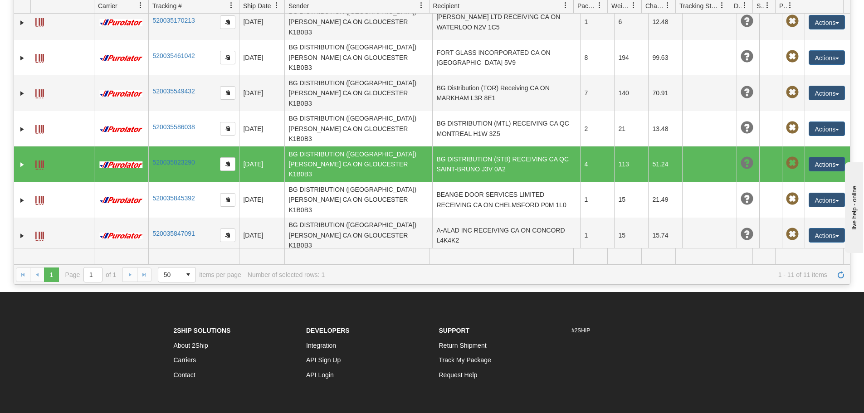
scroll to position [136, 0]
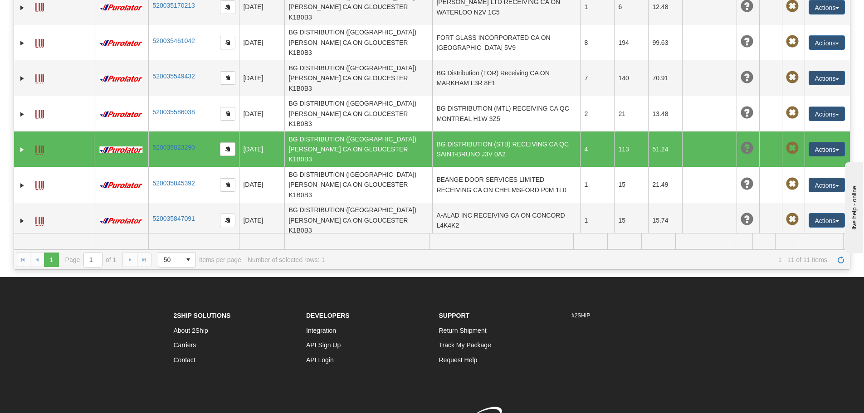
click at [184, 286] on link "520035917167" at bounding box center [173, 289] width 42 height 7
click at [172, 286] on link "520035917167" at bounding box center [173, 289] width 42 height 7
